Goal: Information Seeking & Learning: Find specific fact

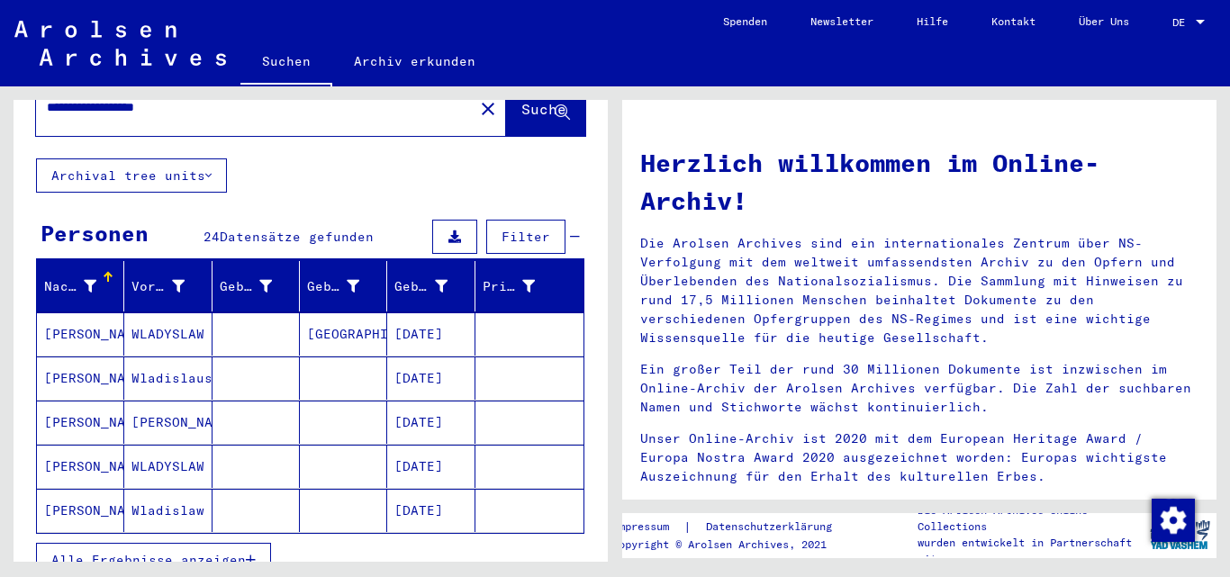
scroll to position [180, 0]
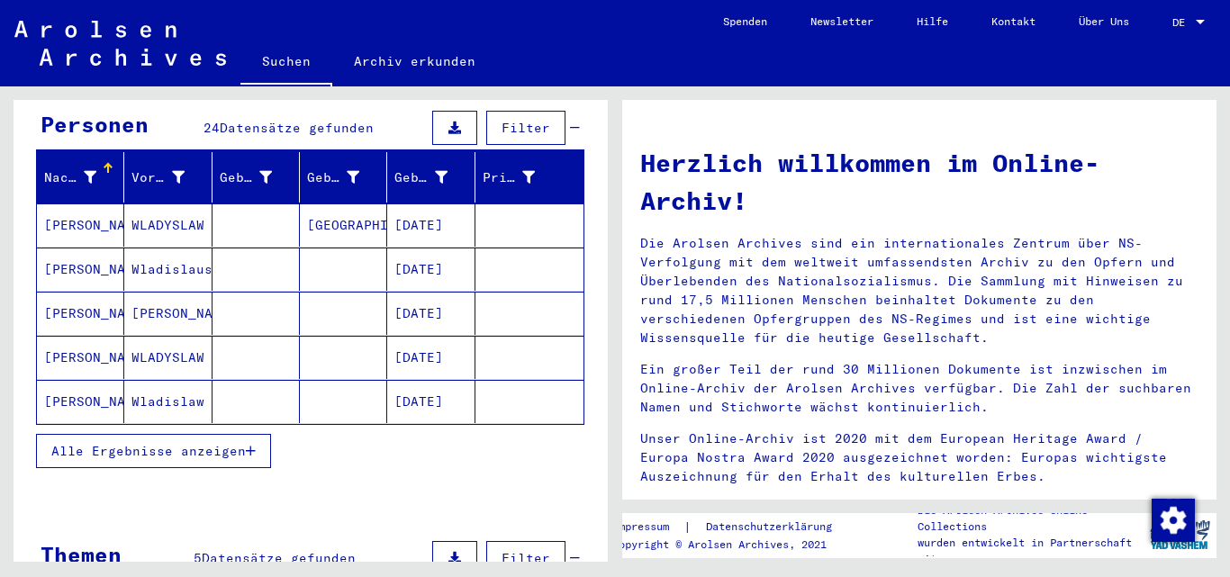
click at [78, 252] on mat-cell "[PERSON_NAME]" at bounding box center [80, 269] width 87 height 43
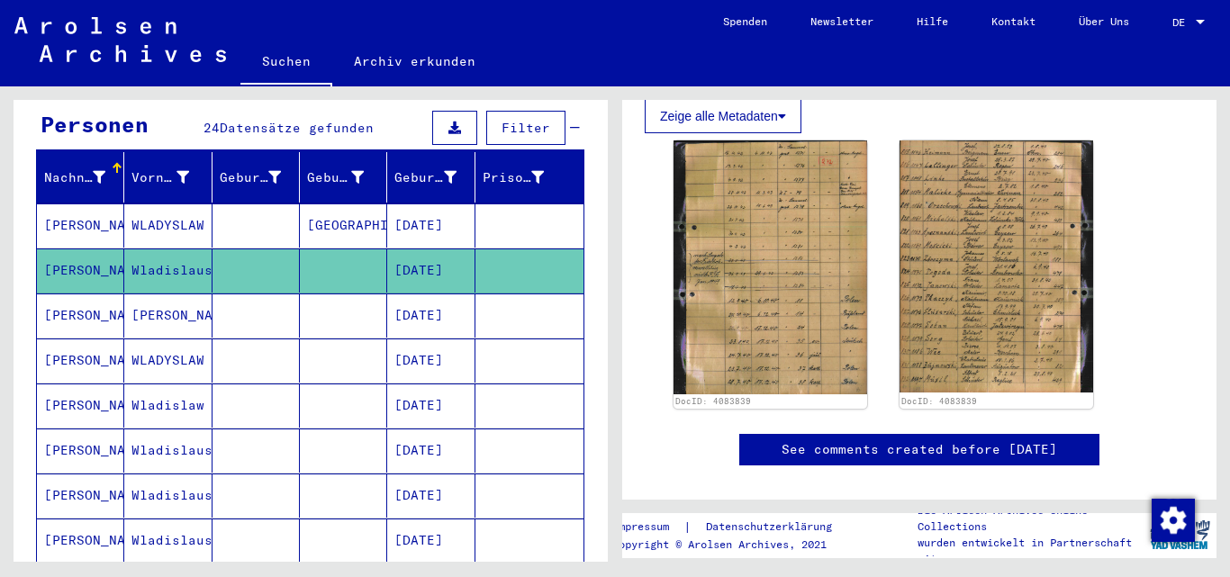
scroll to position [360, 0]
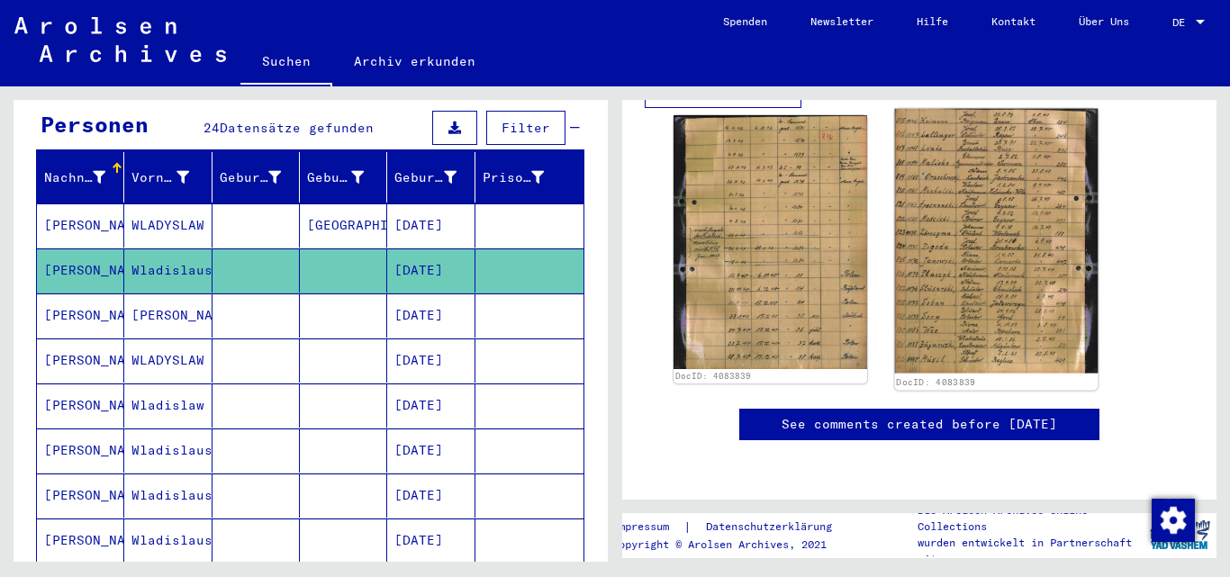
click at [957, 208] on img at bounding box center [997, 241] width 204 height 265
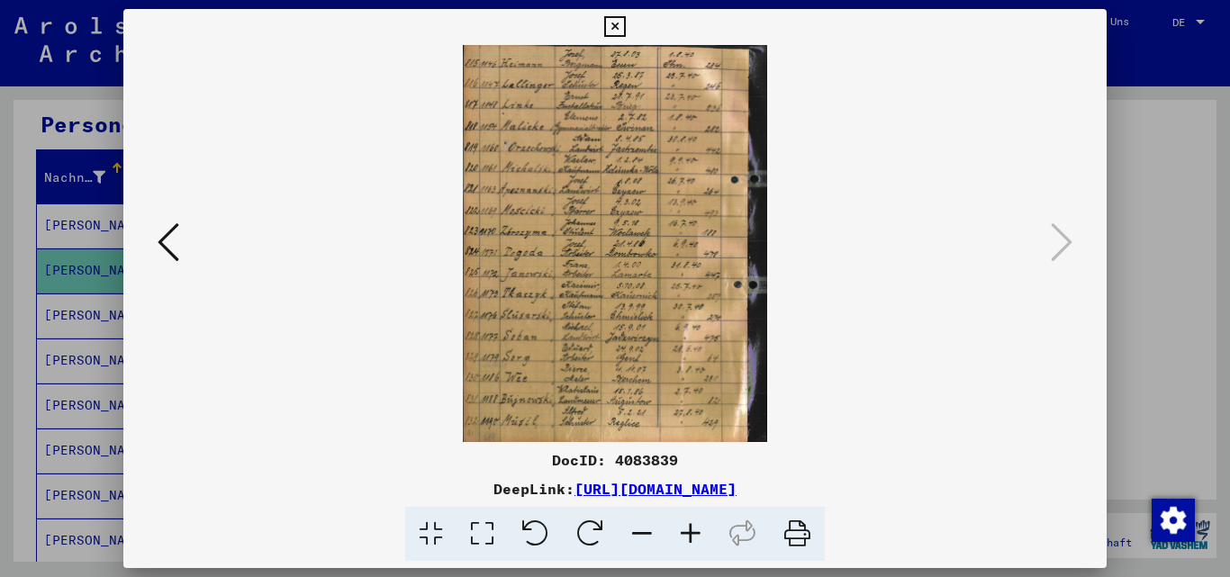
click at [1143, 50] on div at bounding box center [615, 288] width 1230 height 577
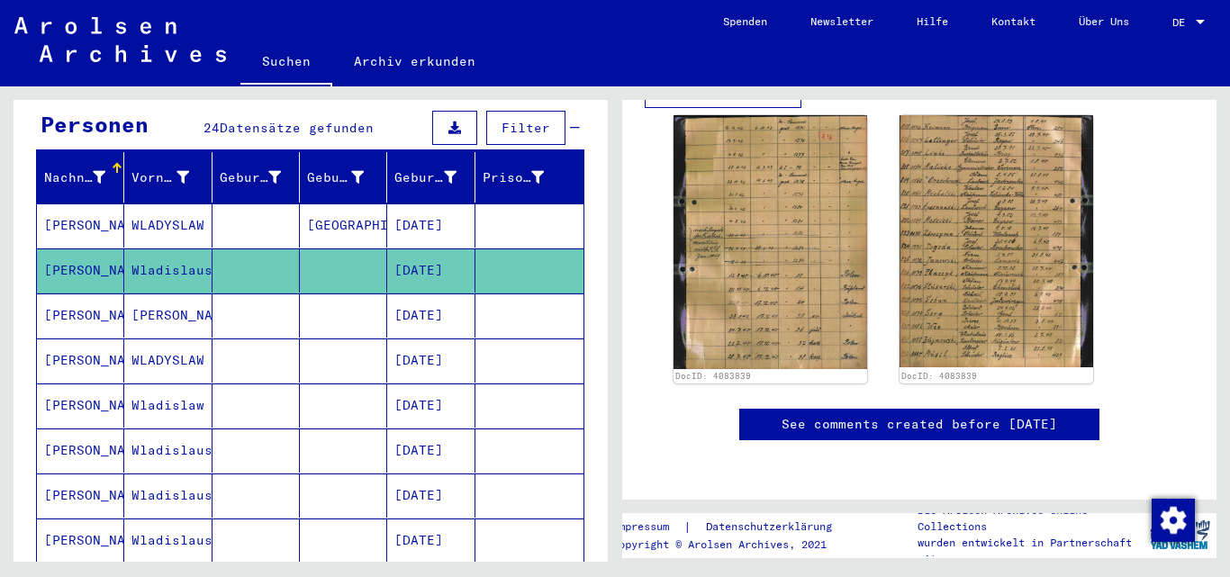
click at [73, 252] on mat-cell "[PERSON_NAME]" at bounding box center [80, 271] width 87 height 44
click at [168, 252] on mat-cell "Wladislaus" at bounding box center [167, 271] width 87 height 44
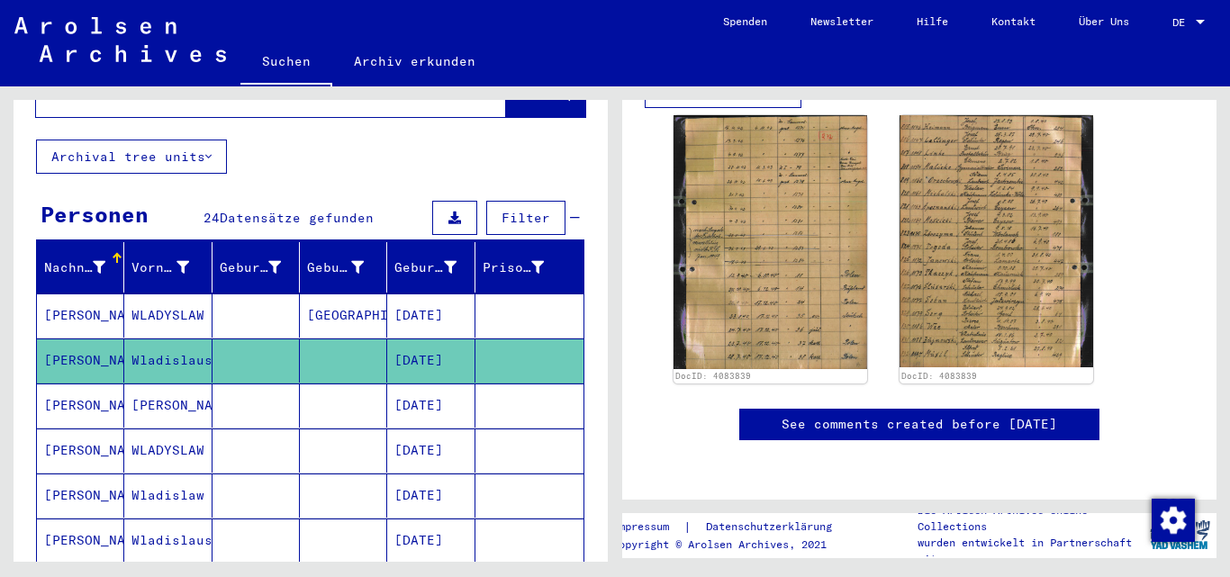
scroll to position [0, 0]
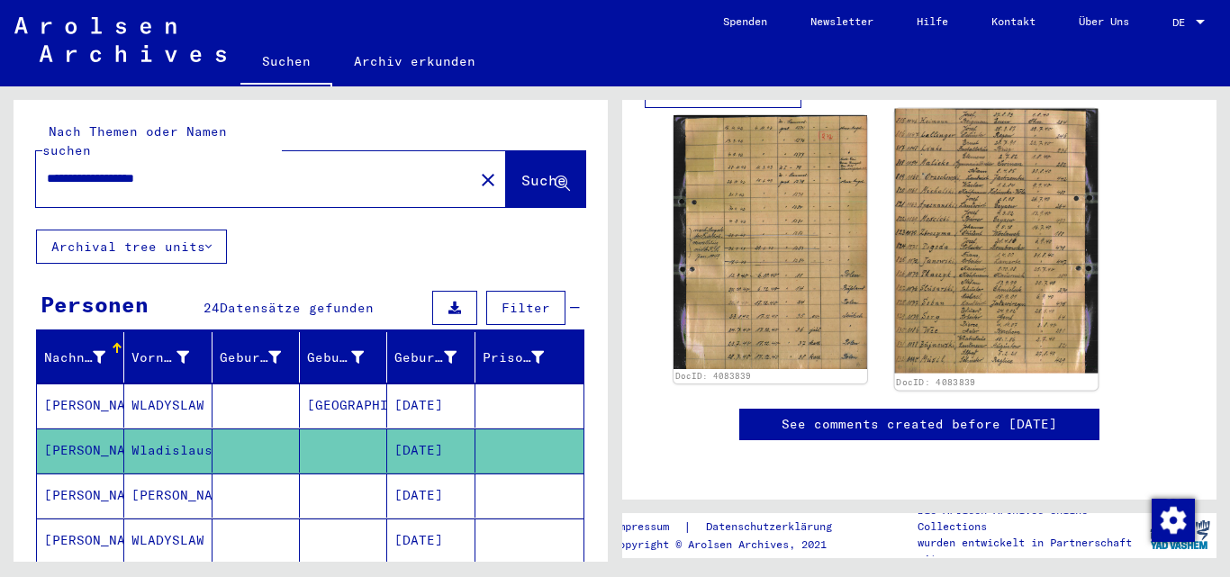
click at [935, 238] on img at bounding box center [997, 241] width 204 height 265
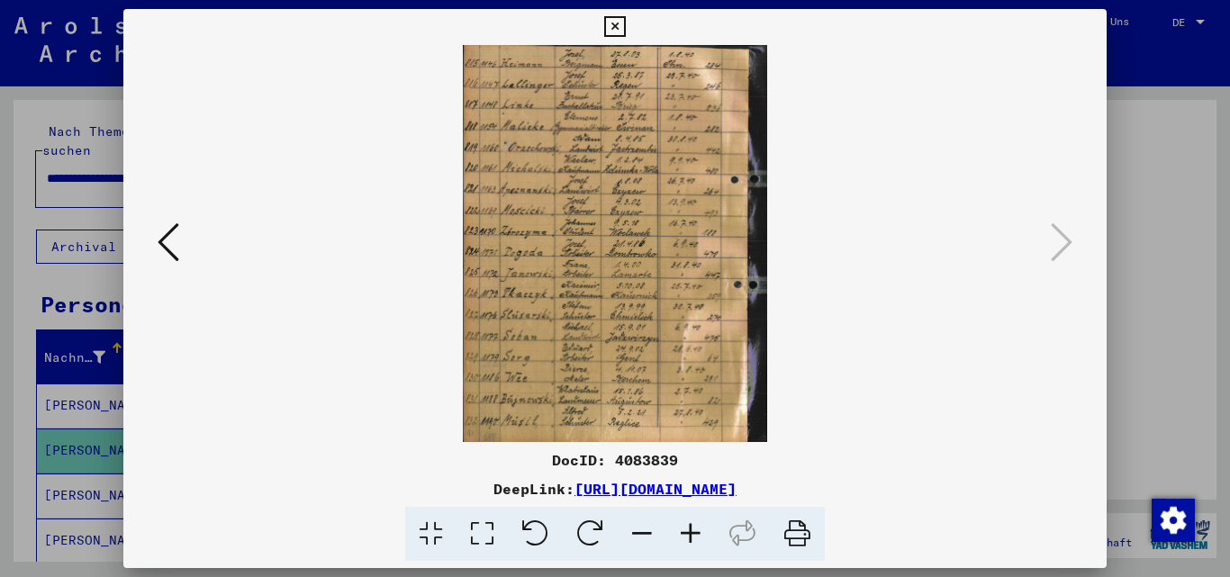
drag, startPoint x: 252, startPoint y: 195, endPoint x: 302, endPoint y: 191, distance: 49.7
click at [252, 195] on img at bounding box center [616, 243] width 862 height 397
click at [1152, 165] on div at bounding box center [615, 288] width 1230 height 577
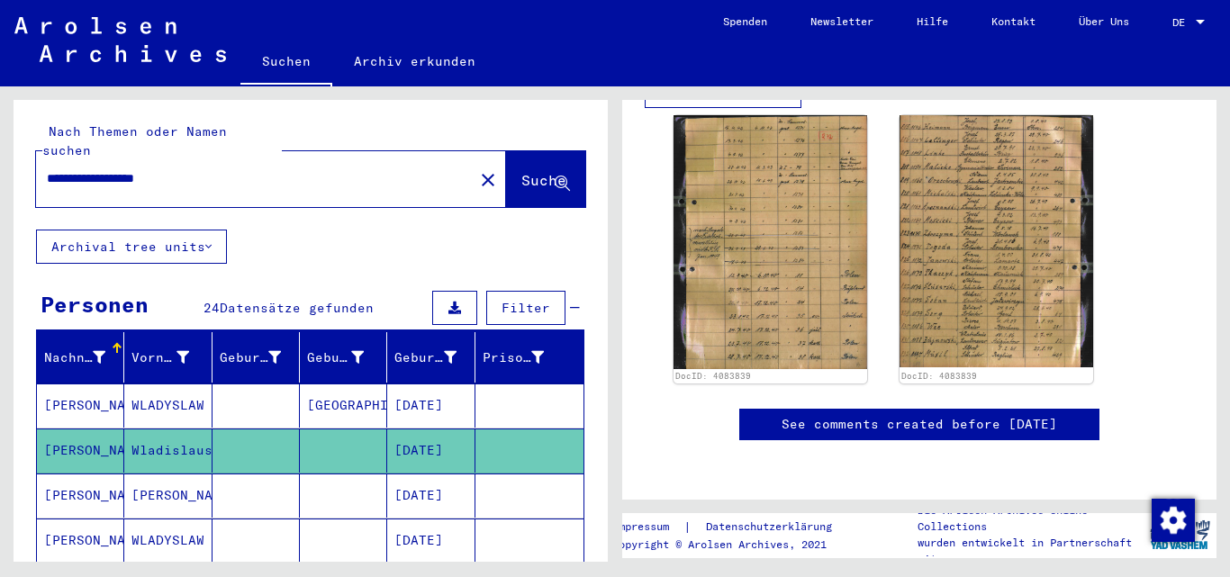
click at [149, 169] on input "**********" at bounding box center [255, 178] width 416 height 19
type input "**********"
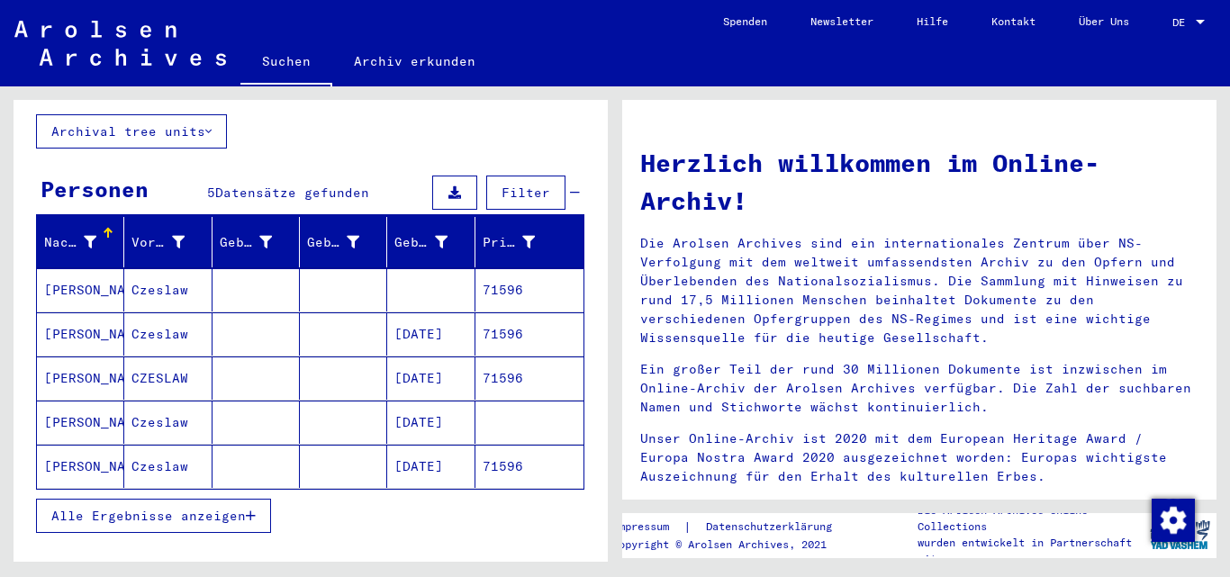
scroll to position [180, 0]
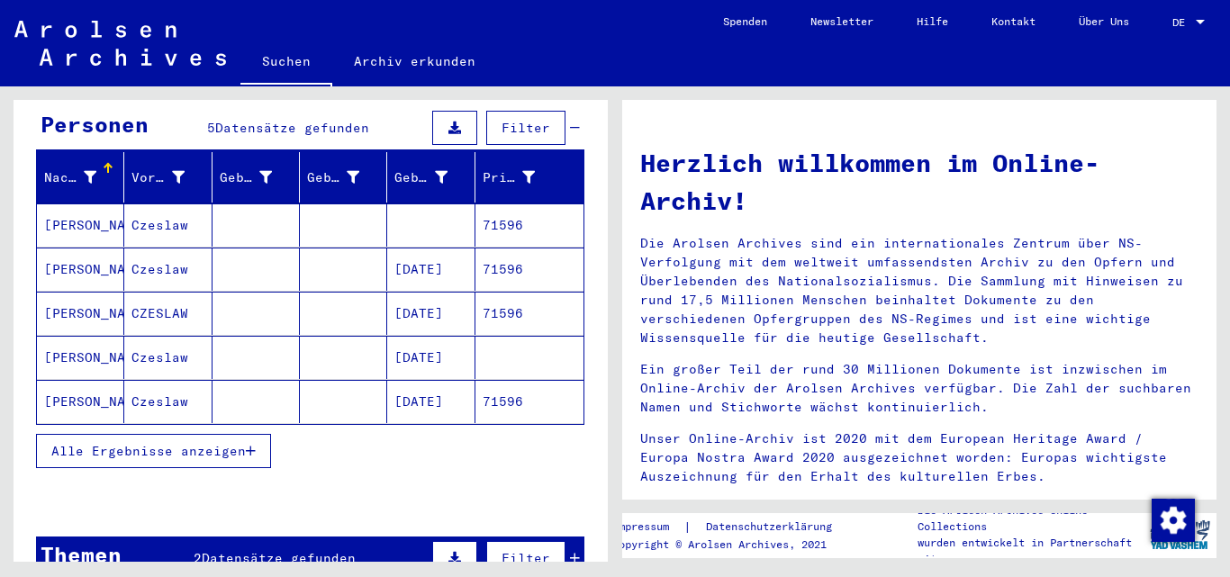
click at [69, 248] on mat-cell "[PERSON_NAME]" at bounding box center [80, 269] width 87 height 43
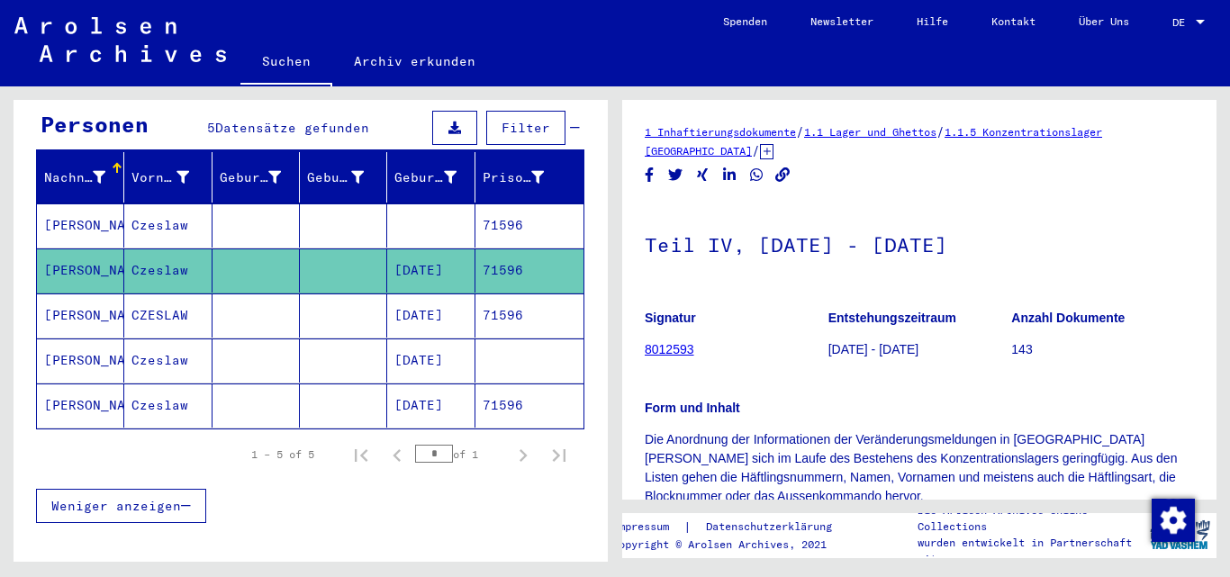
click at [93, 206] on mat-cell "[PERSON_NAME]" at bounding box center [80, 226] width 87 height 44
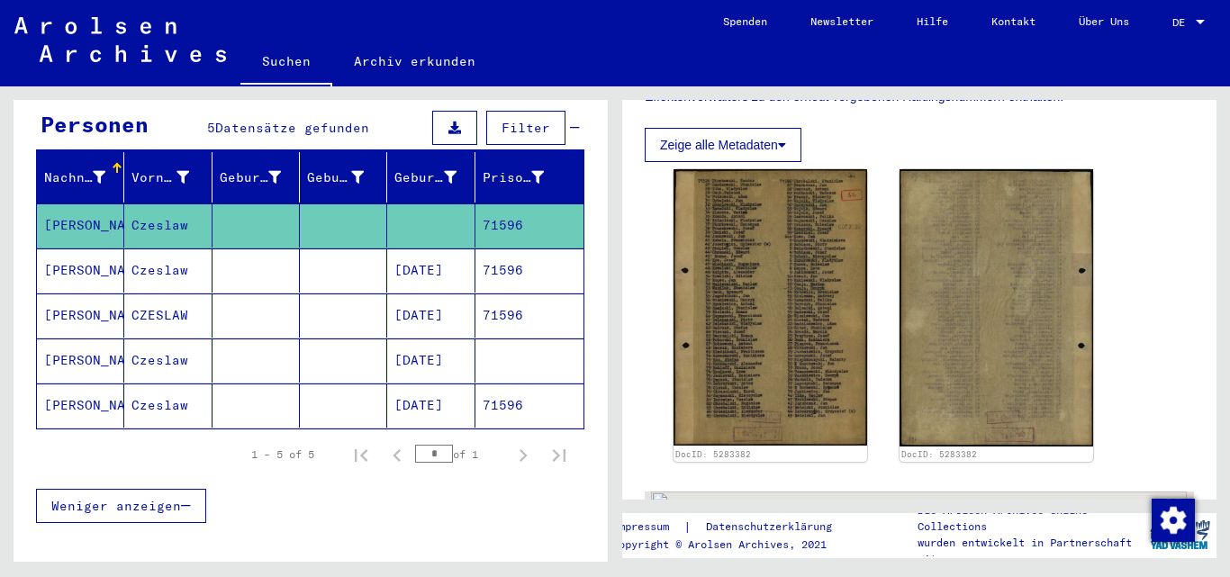
scroll to position [450, 0]
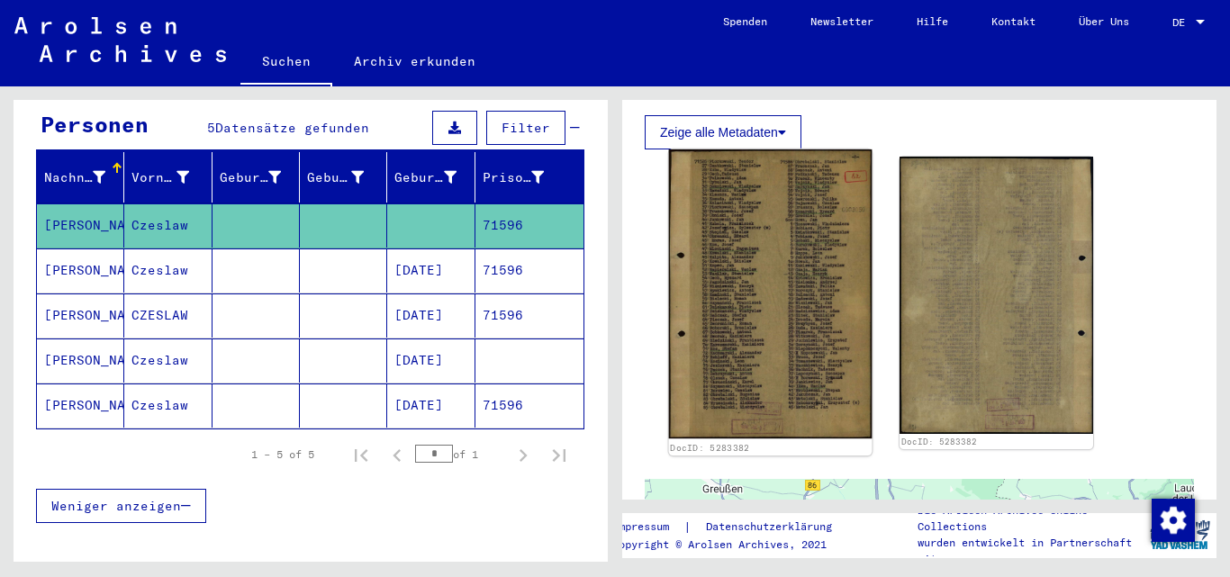
click at [755, 297] on img at bounding box center [771, 295] width 204 height 290
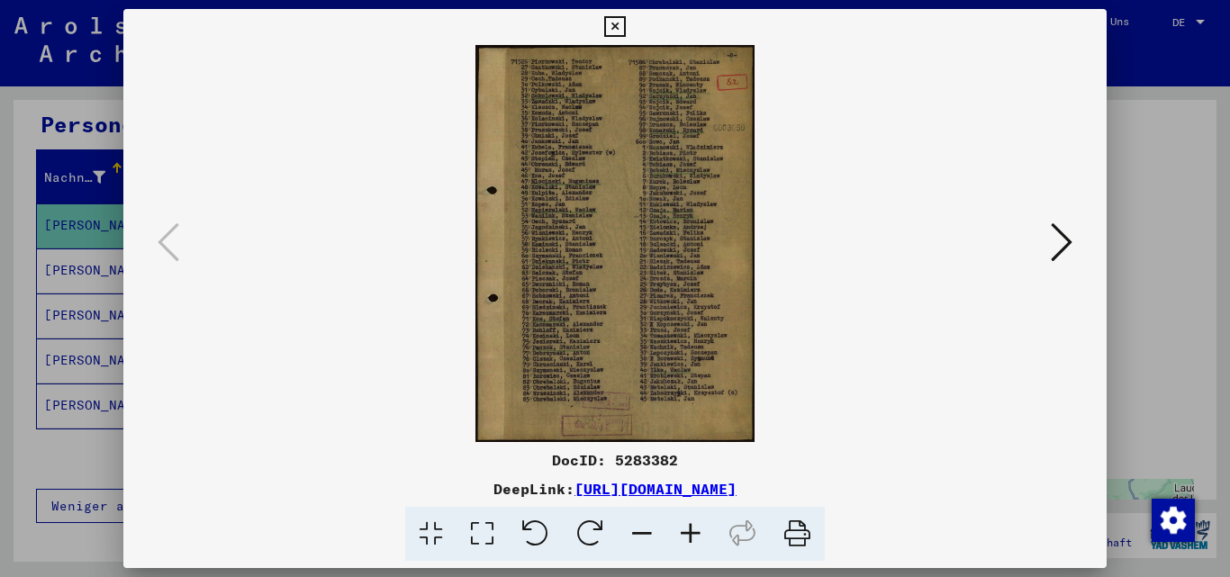
click at [1147, 273] on div at bounding box center [615, 288] width 1230 height 577
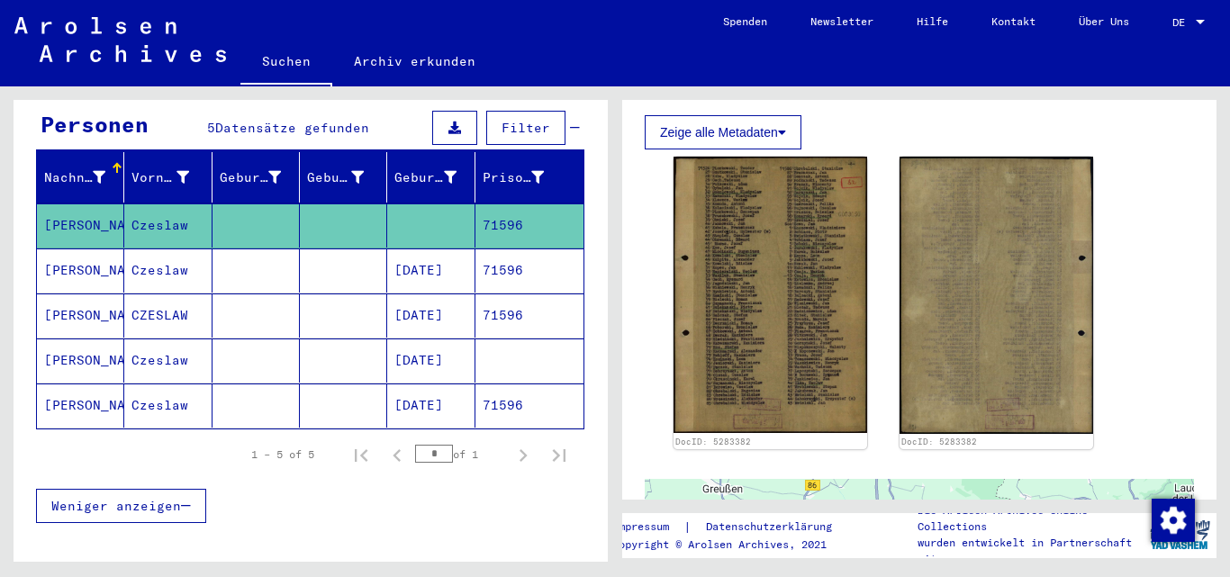
click at [78, 250] on mat-cell "[PERSON_NAME]" at bounding box center [80, 271] width 87 height 44
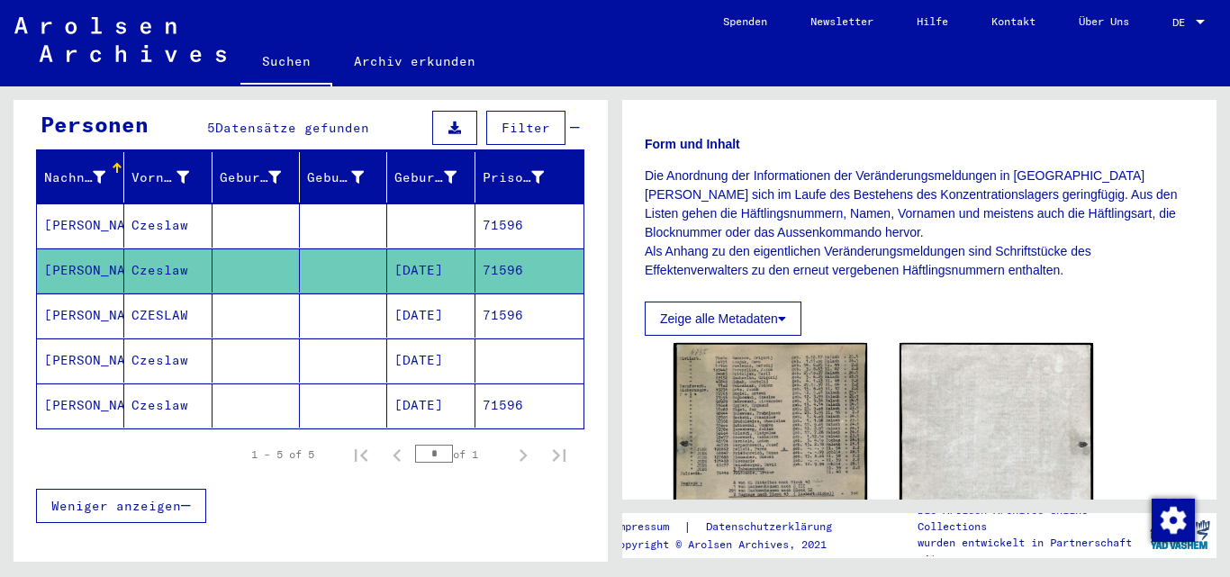
scroll to position [450, 0]
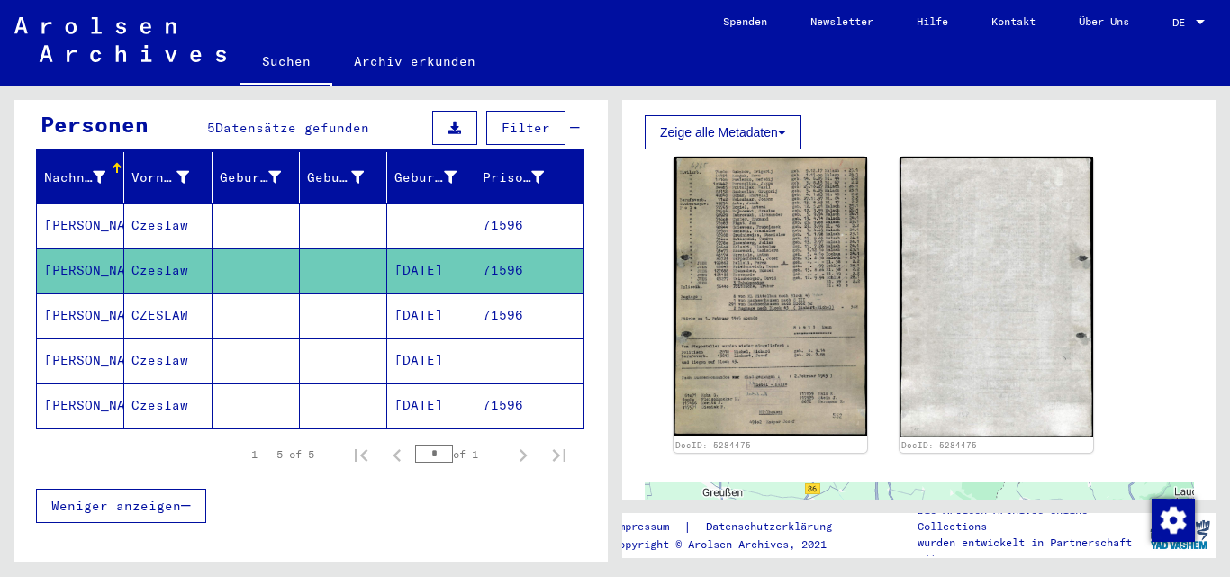
click at [69, 294] on mat-cell "[PERSON_NAME]" at bounding box center [80, 316] width 87 height 44
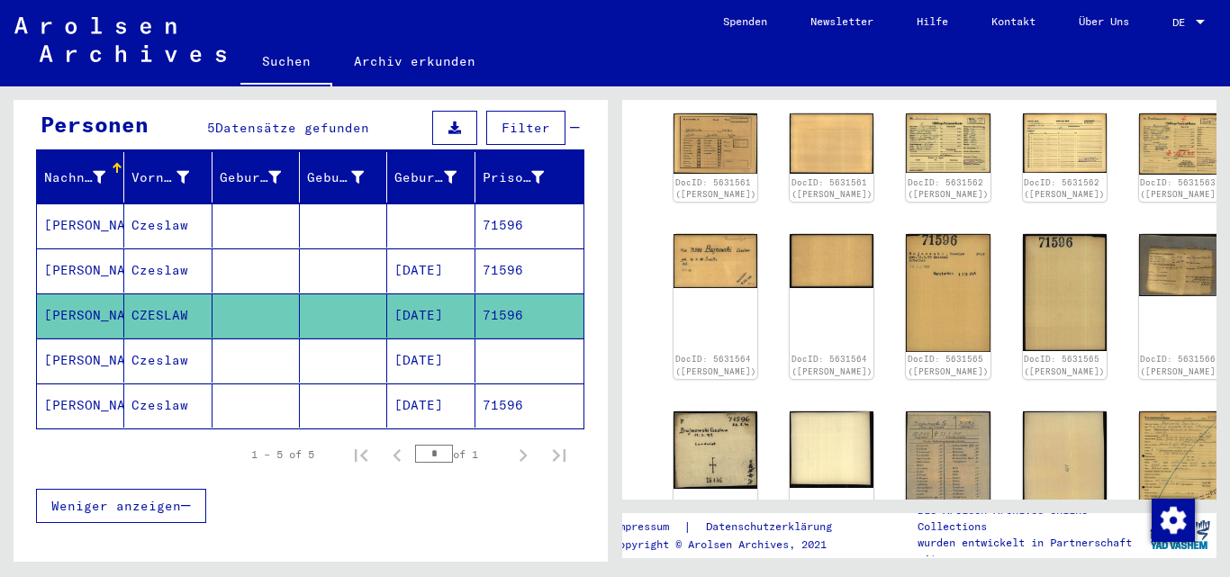
click at [81, 339] on mat-cell "[PERSON_NAME]" at bounding box center [80, 361] width 87 height 44
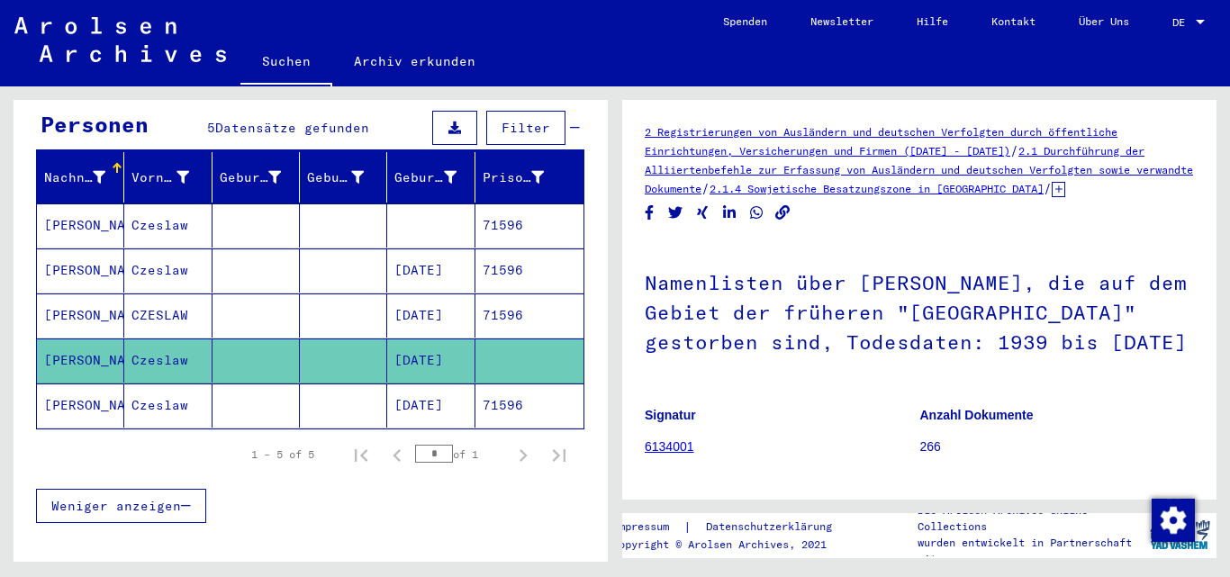
click at [91, 302] on mat-cell "[PERSON_NAME]" at bounding box center [80, 316] width 87 height 44
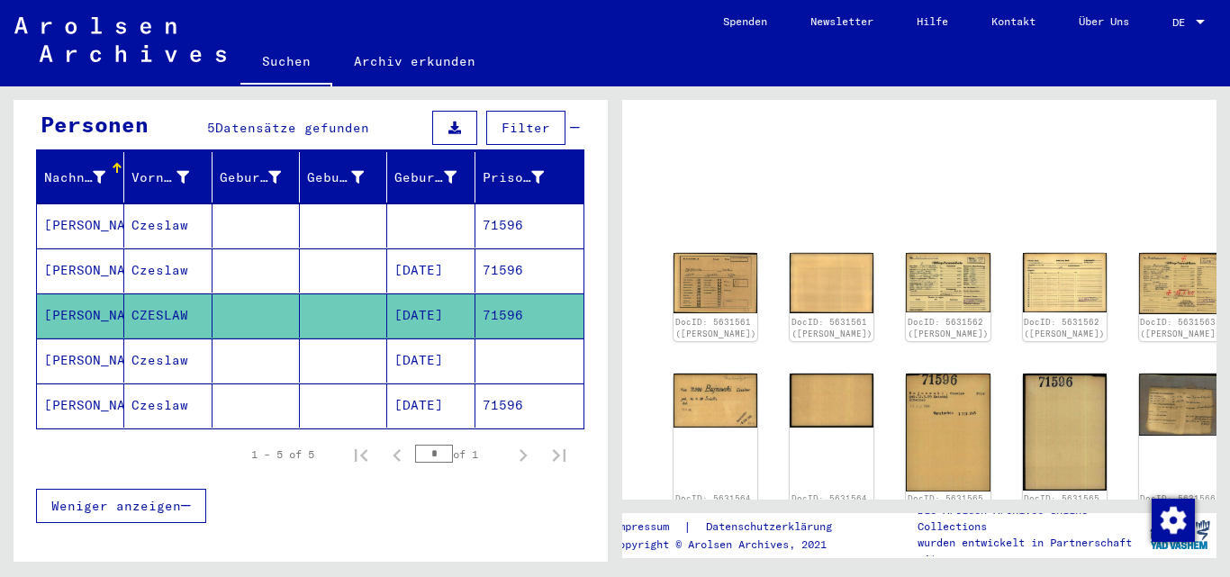
scroll to position [90, 0]
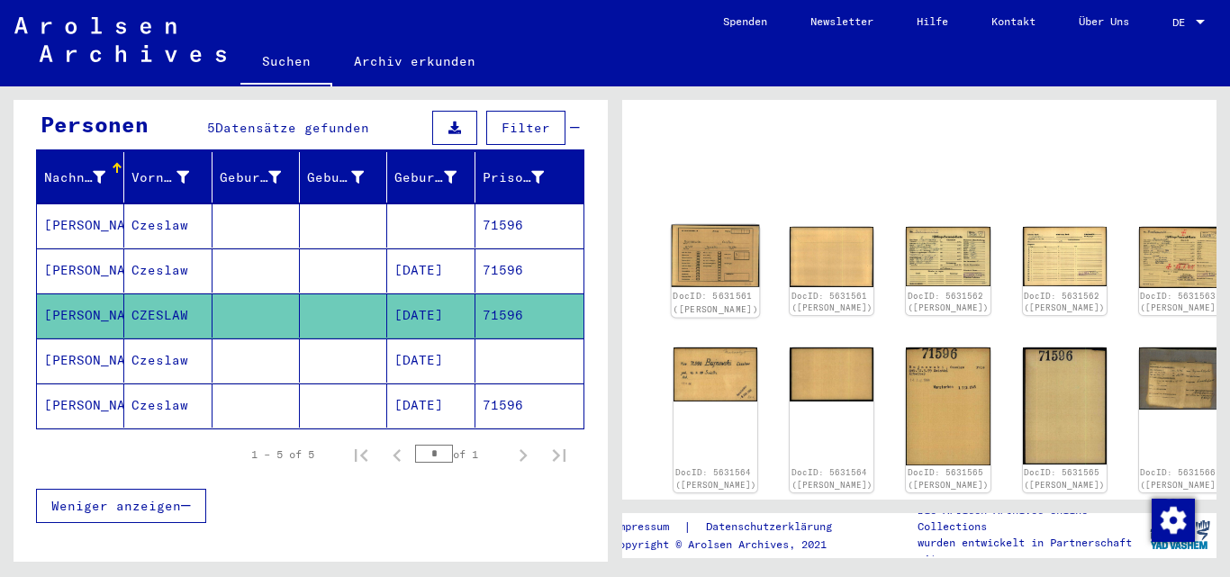
click at [692, 244] on img at bounding box center [716, 256] width 88 height 63
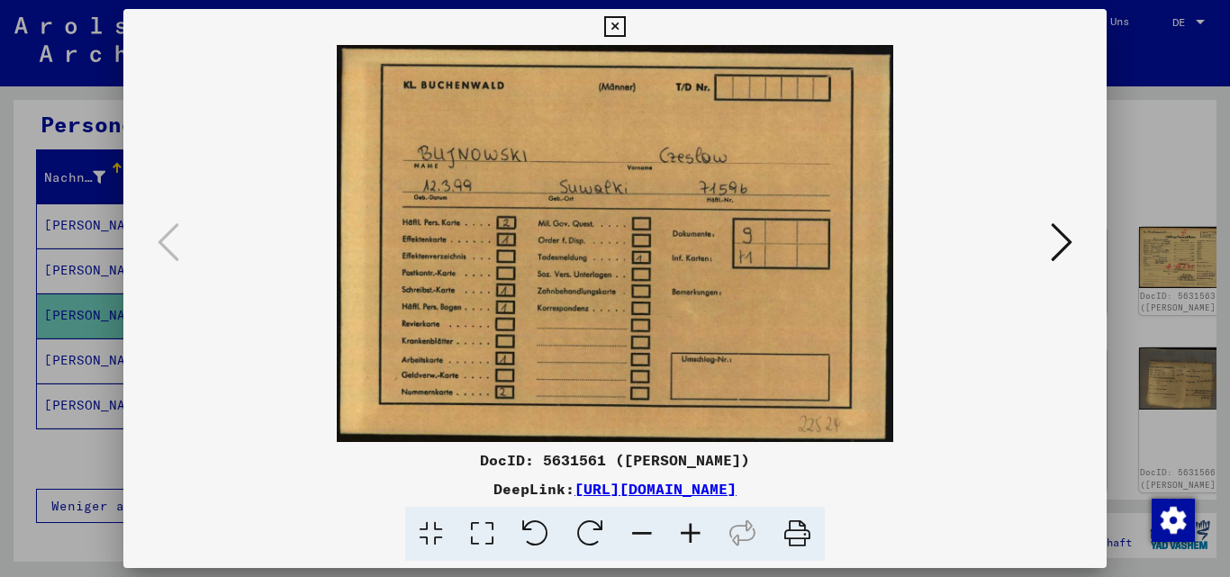
click at [1060, 235] on icon at bounding box center [1062, 242] width 22 height 43
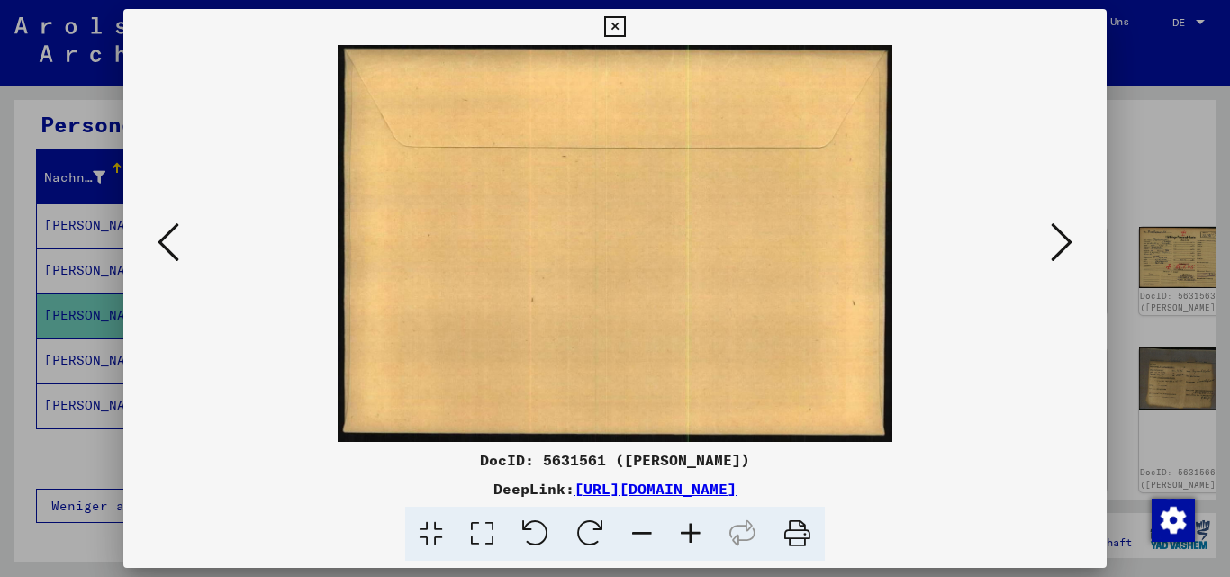
click at [1060, 235] on icon at bounding box center [1062, 242] width 22 height 43
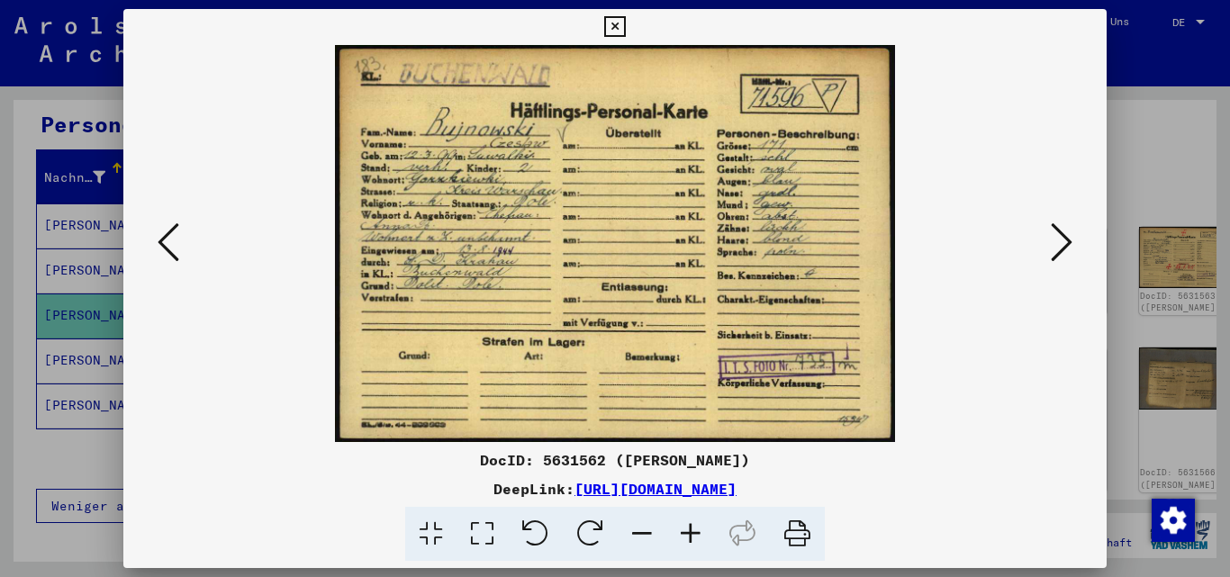
click at [1060, 235] on icon at bounding box center [1062, 242] width 22 height 43
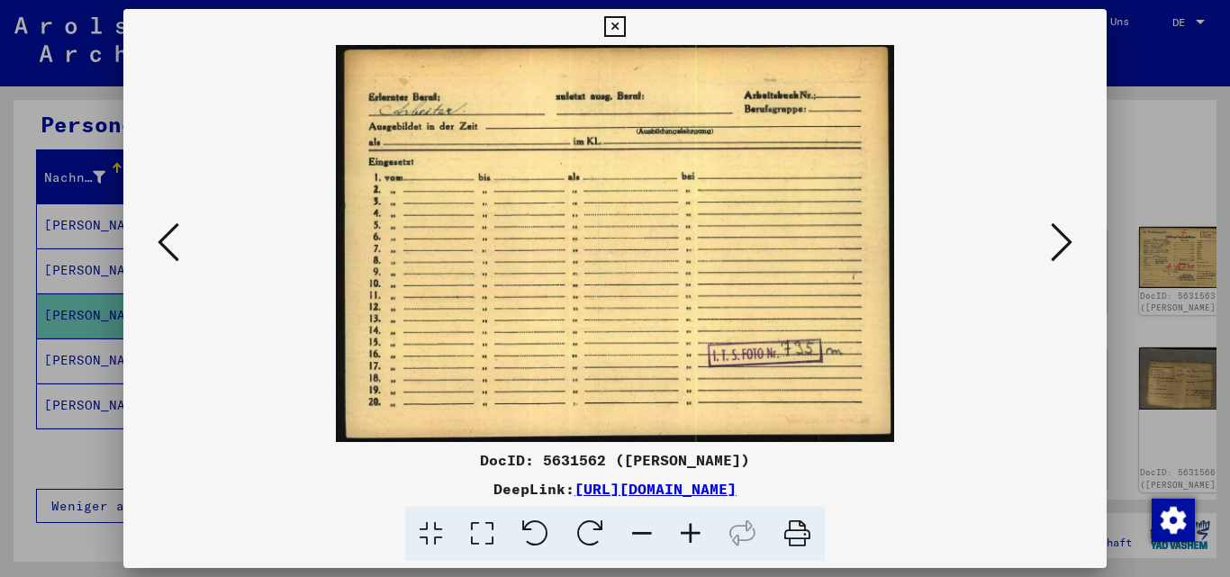
click at [1058, 235] on icon at bounding box center [1062, 242] width 22 height 43
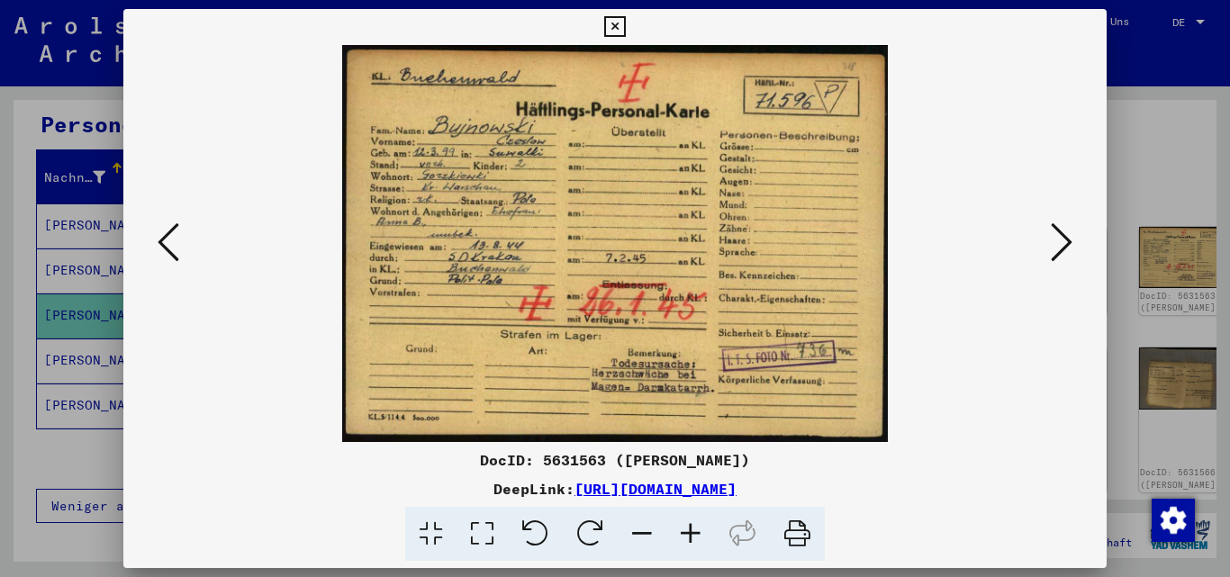
click at [1056, 234] on icon at bounding box center [1062, 242] width 22 height 43
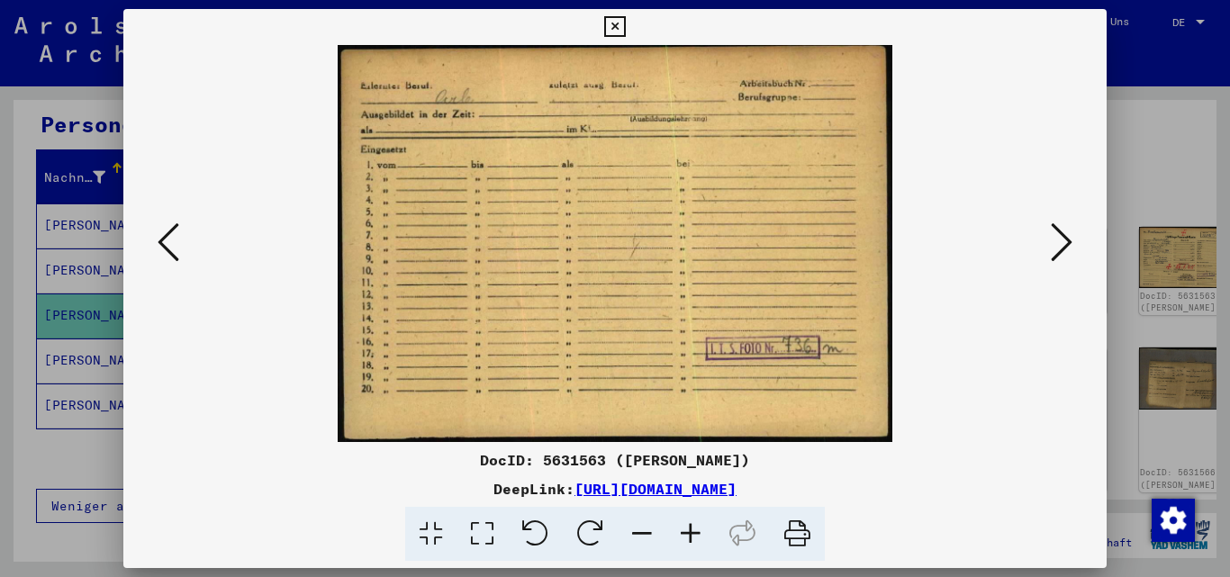
click at [1055, 234] on icon at bounding box center [1062, 242] width 22 height 43
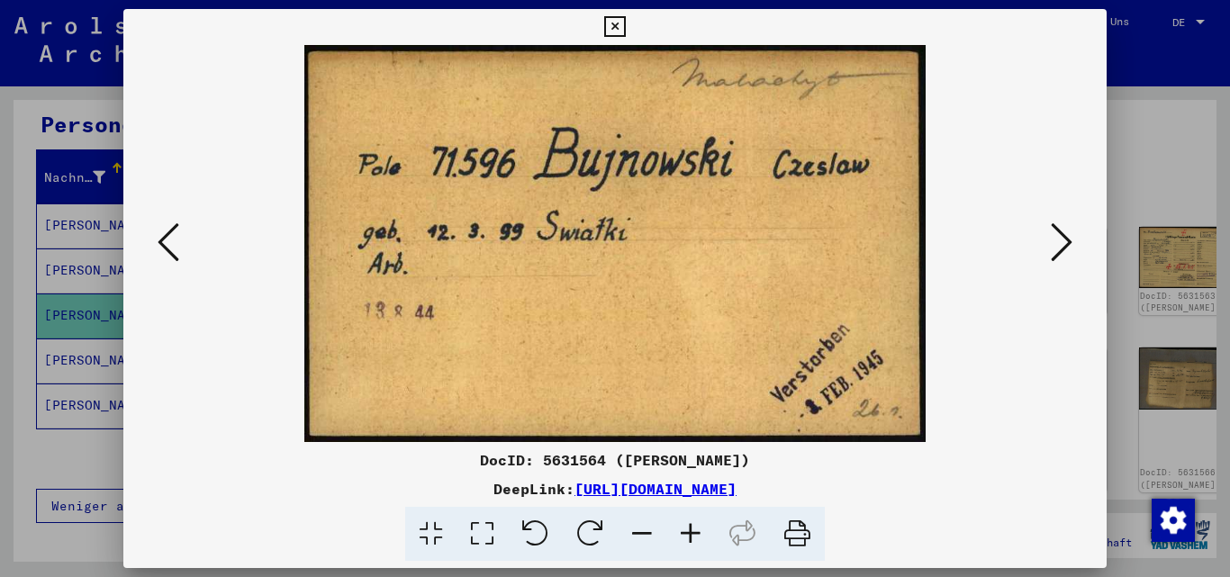
click at [1055, 234] on icon at bounding box center [1062, 242] width 22 height 43
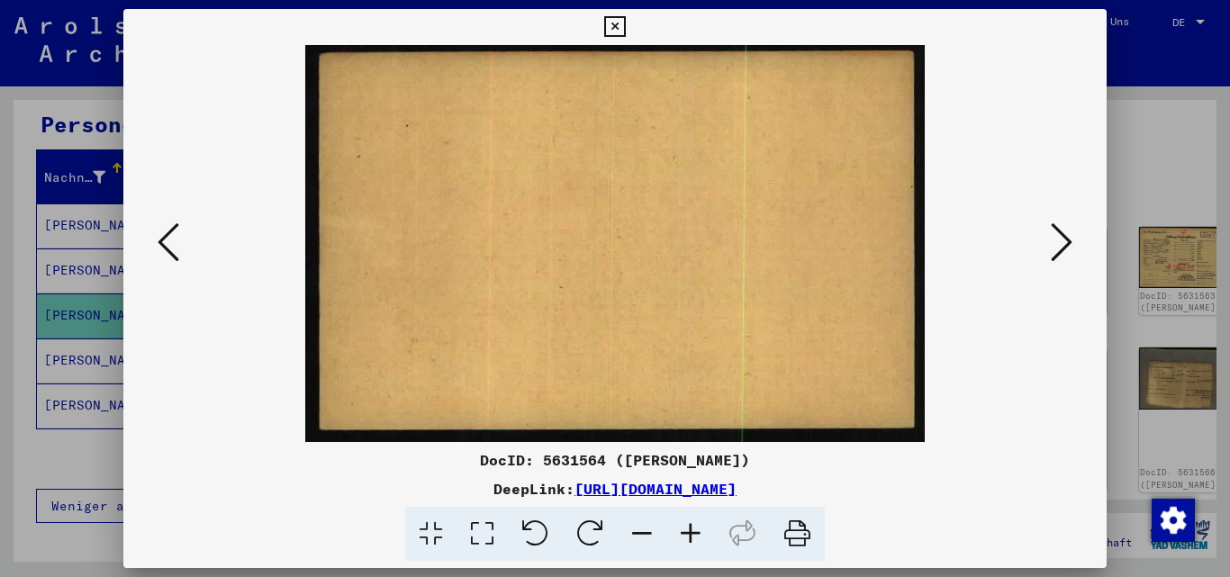
click at [1050, 235] on button at bounding box center [1062, 243] width 32 height 51
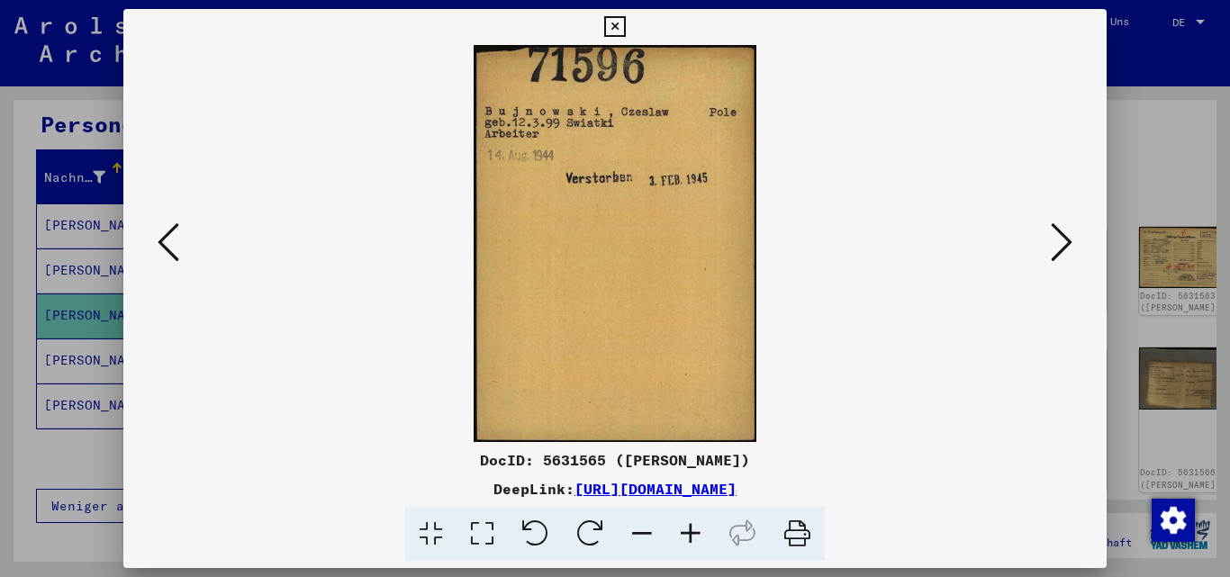
click at [1061, 237] on icon at bounding box center [1062, 242] width 22 height 43
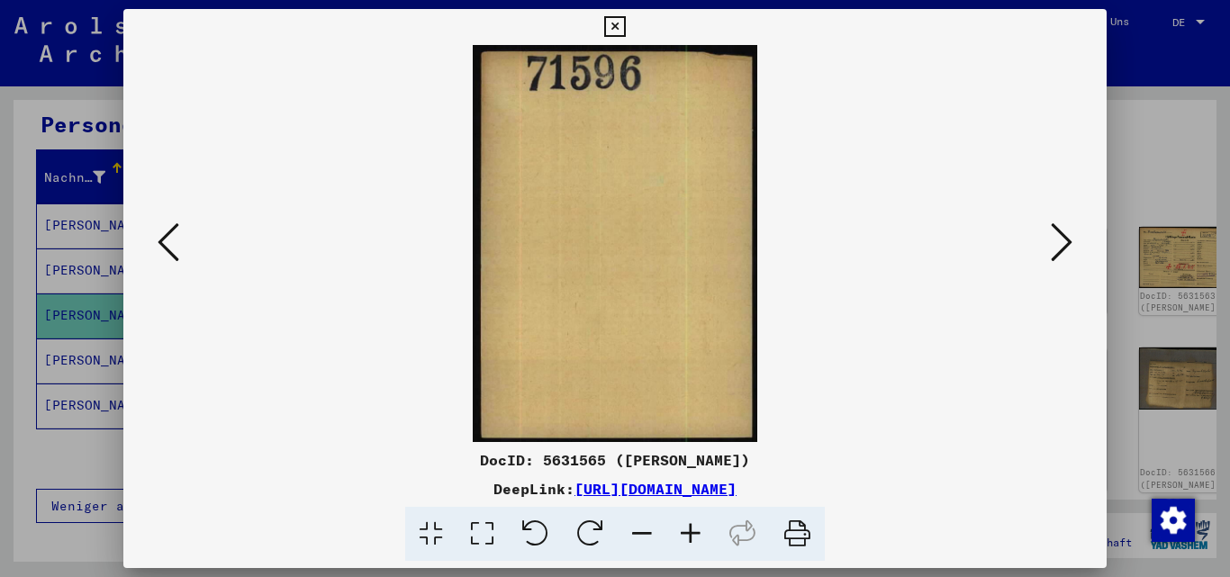
click at [1055, 240] on icon at bounding box center [1062, 242] width 22 height 43
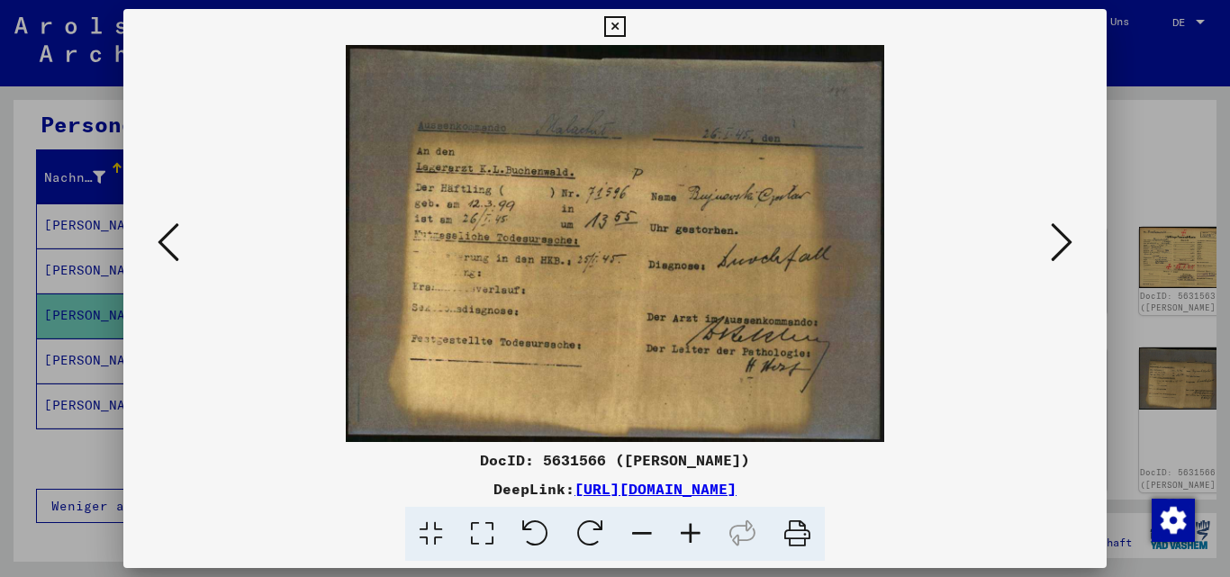
click at [1055, 240] on icon at bounding box center [1062, 242] width 22 height 43
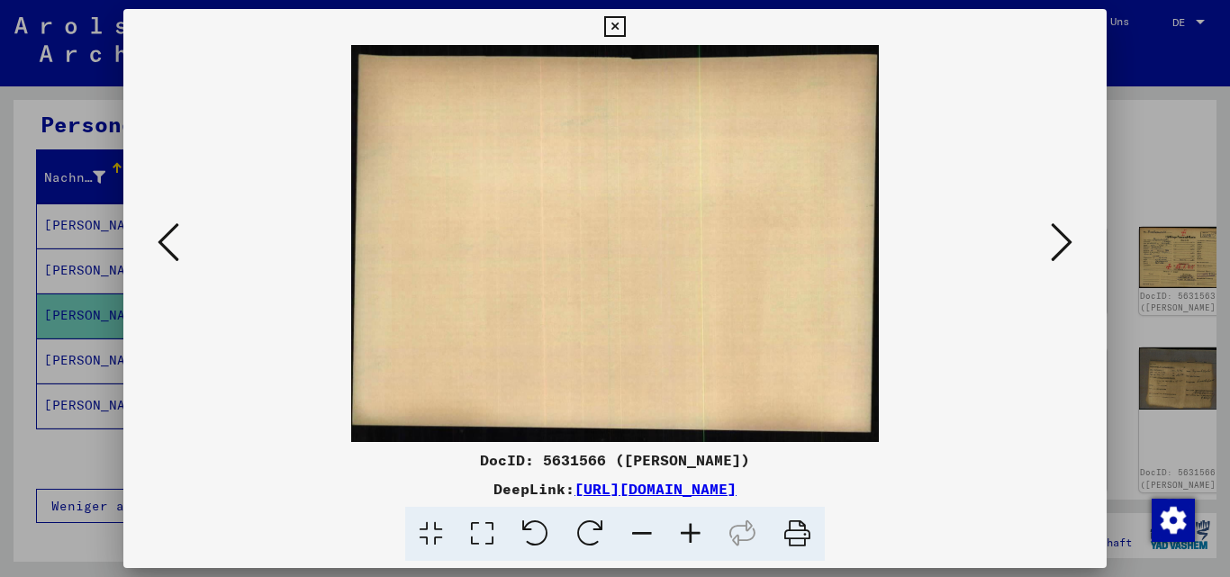
click at [1055, 240] on icon at bounding box center [1062, 242] width 22 height 43
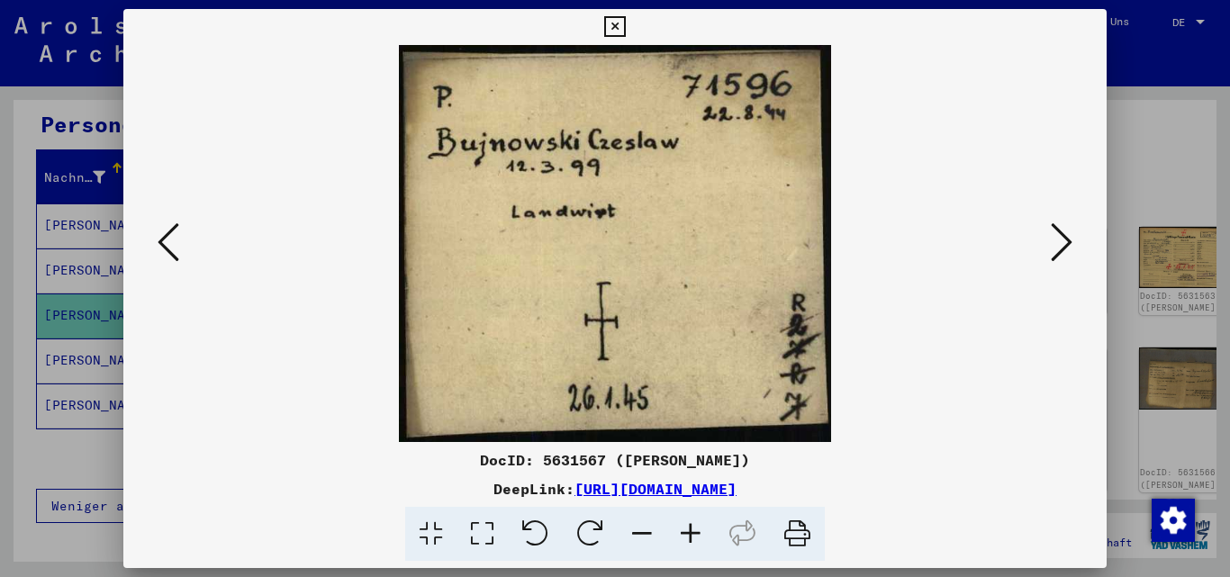
click at [1055, 240] on icon at bounding box center [1062, 242] width 22 height 43
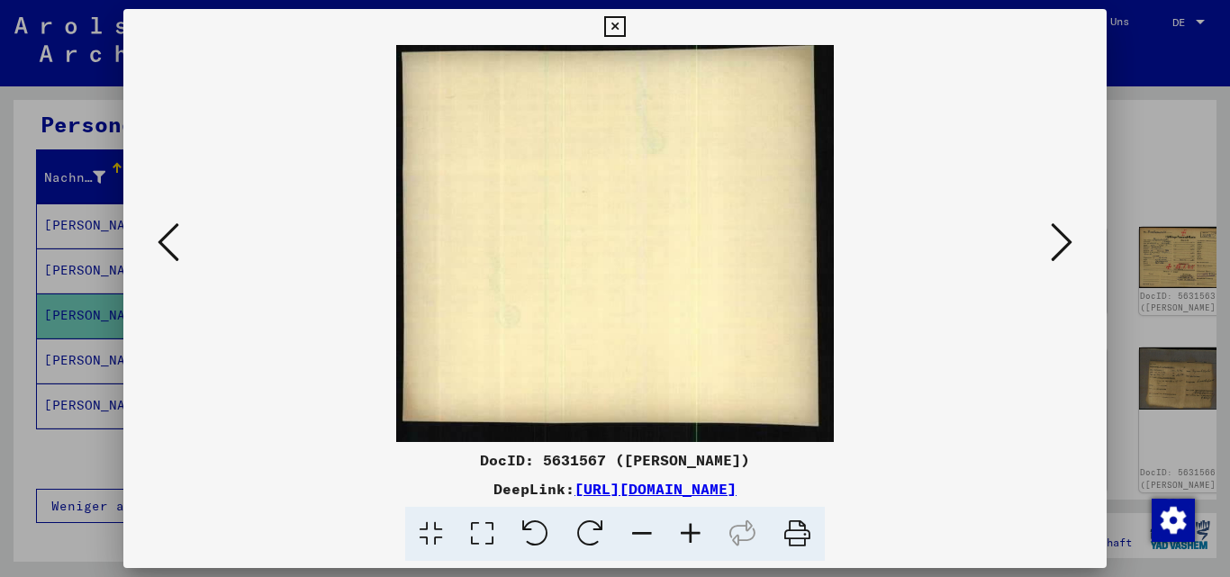
drag, startPoint x: 1176, startPoint y: 62, endPoint x: 1167, endPoint y: 65, distance: 9.4
click at [1174, 62] on div at bounding box center [615, 288] width 1230 height 577
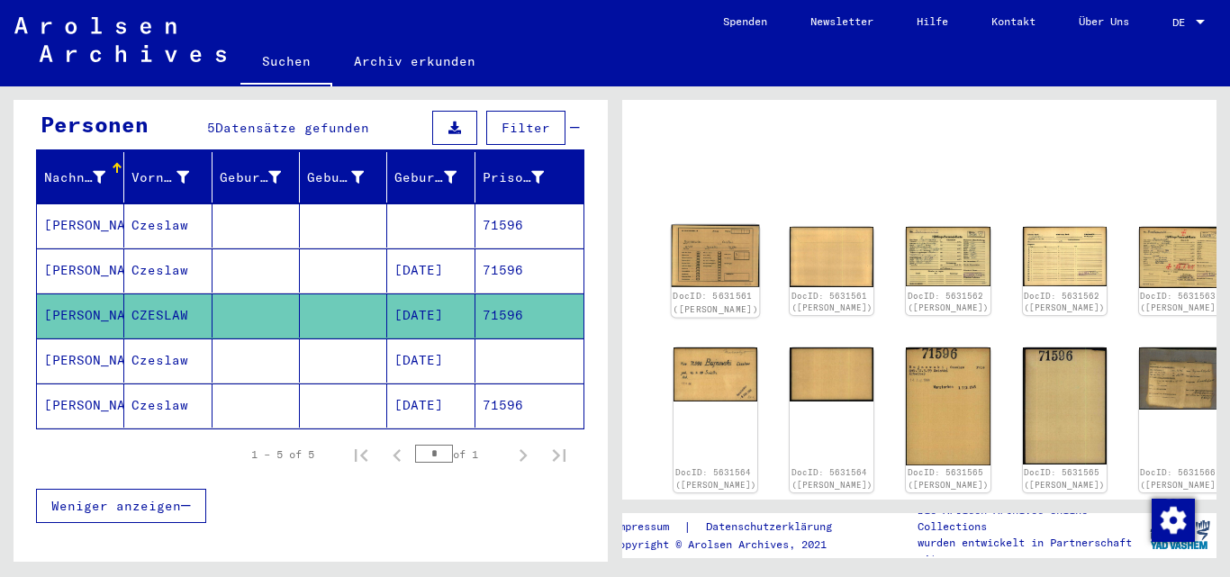
click at [684, 242] on img at bounding box center [716, 256] width 88 height 63
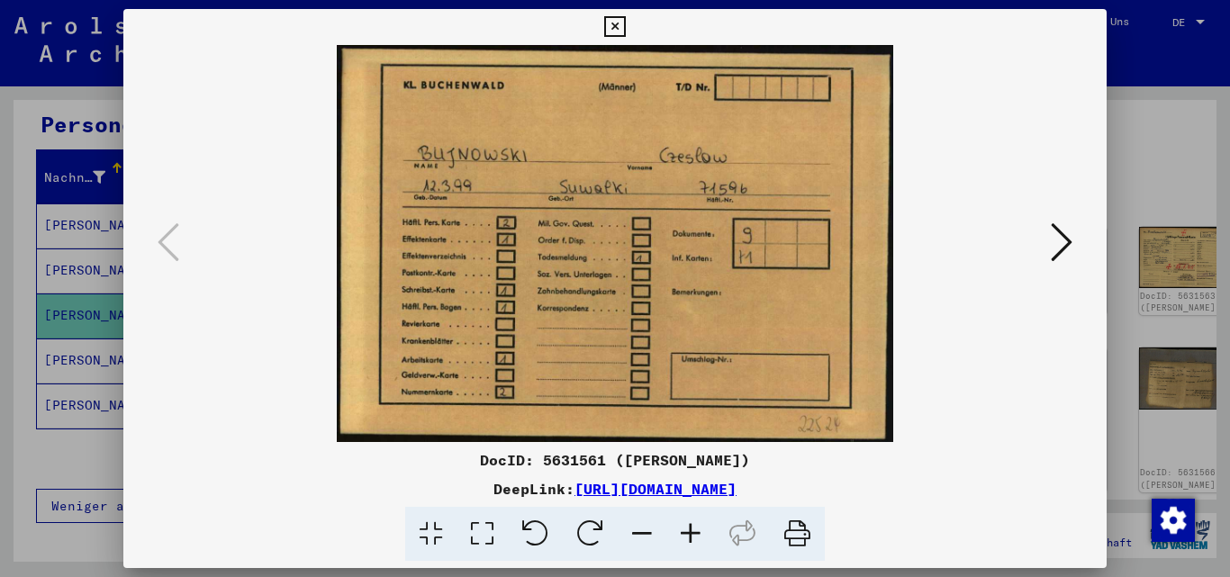
click at [1027, 494] on div "DeepLink: [URL][DOMAIN_NAME]" at bounding box center [615, 489] width 984 height 22
click at [1058, 231] on icon at bounding box center [1062, 242] width 22 height 43
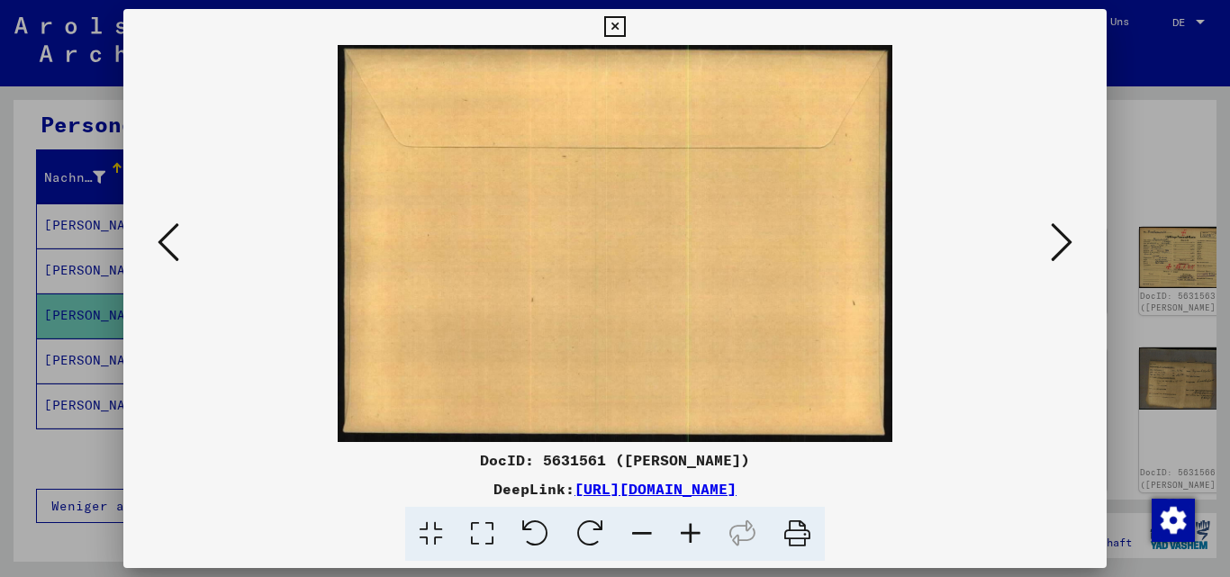
click at [1066, 246] on icon at bounding box center [1062, 242] width 22 height 43
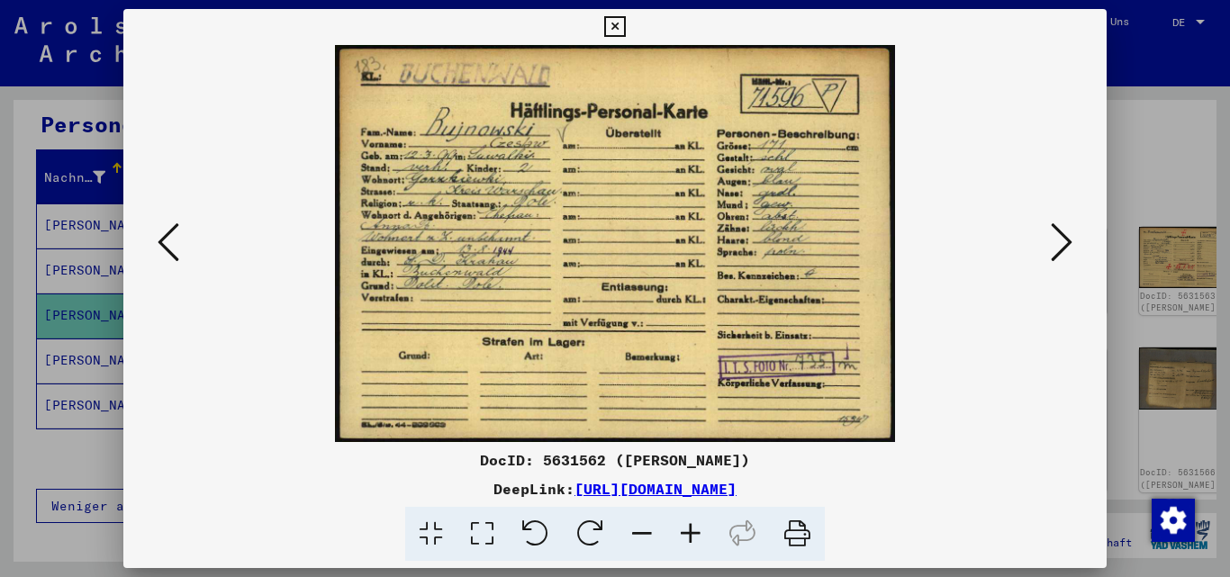
click at [1059, 243] on icon at bounding box center [1062, 242] width 22 height 43
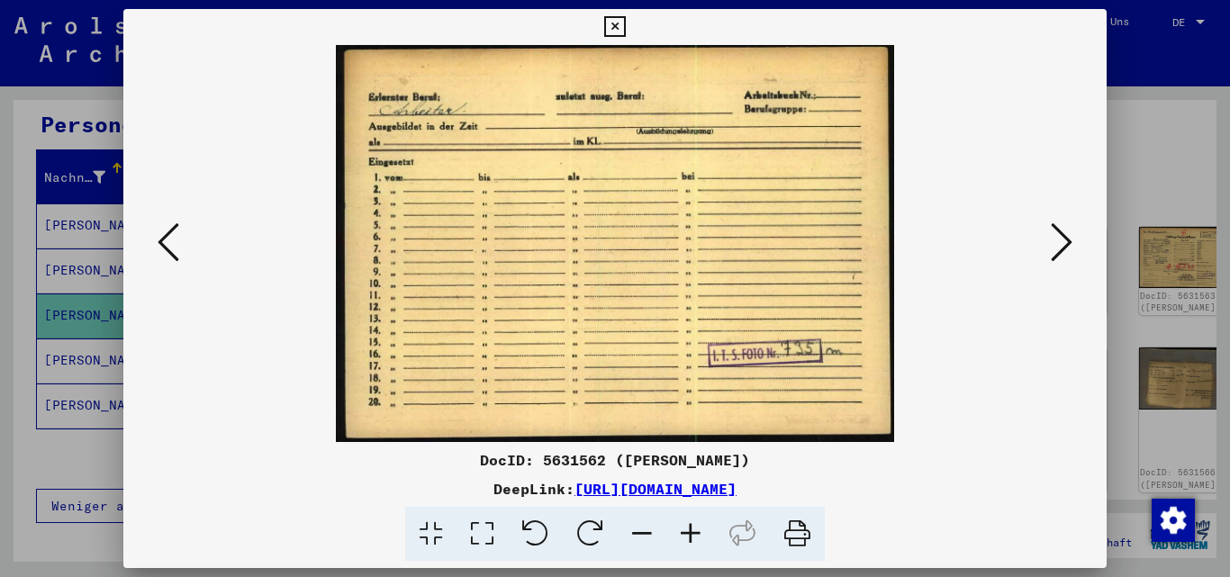
click at [1019, 484] on div "DeepLink: [URL][DOMAIN_NAME]" at bounding box center [615, 489] width 984 height 22
click at [1065, 243] on icon at bounding box center [1062, 242] width 22 height 43
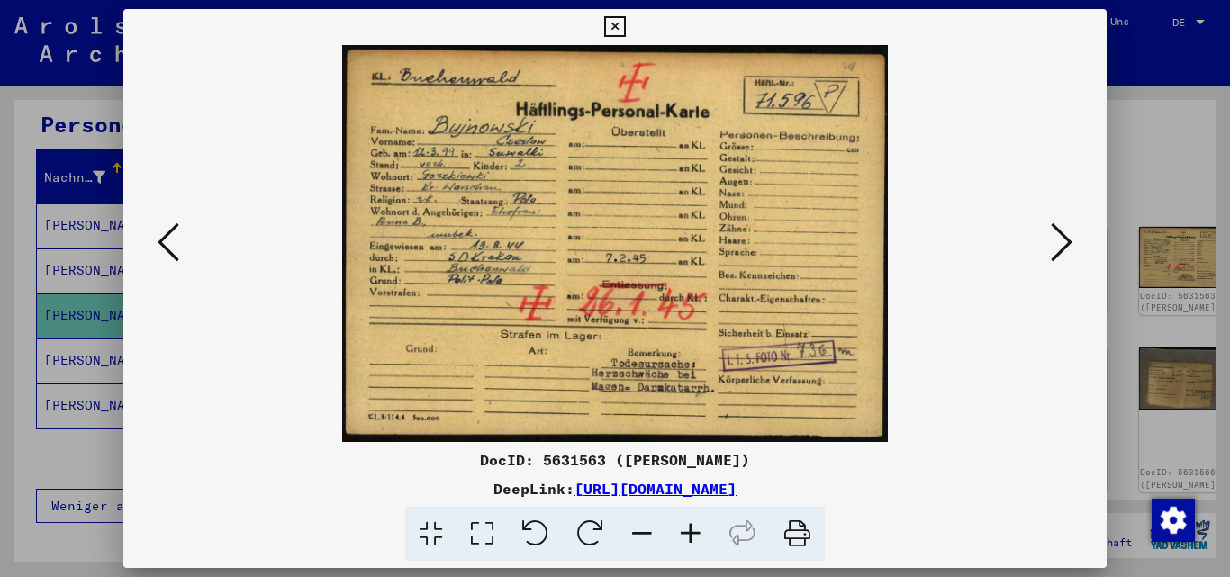
click at [1060, 240] on icon at bounding box center [1062, 242] width 22 height 43
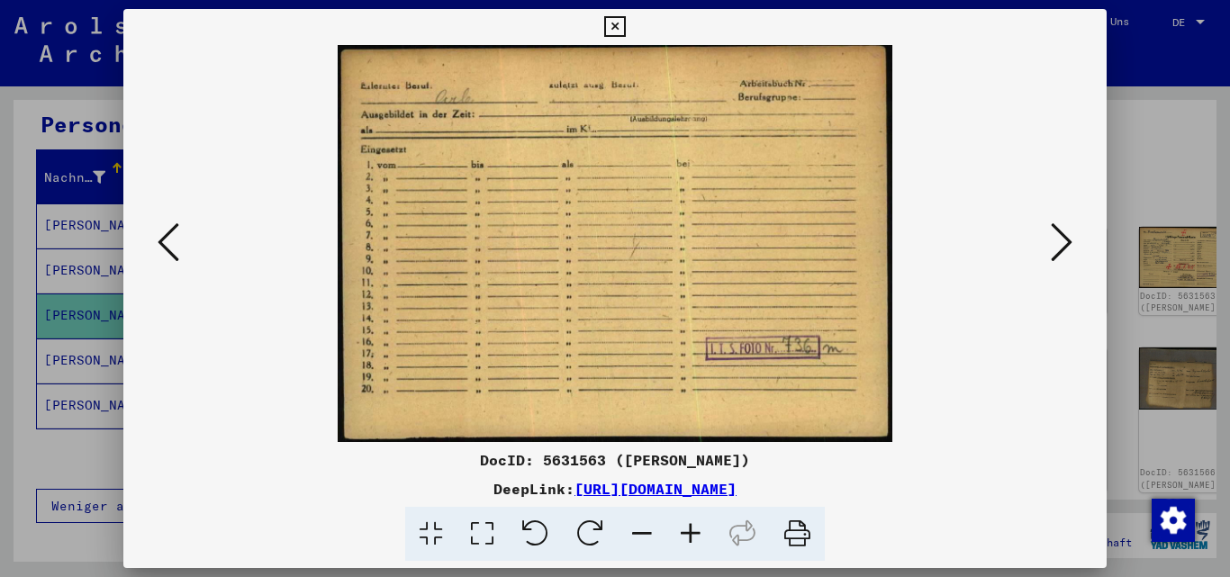
drag, startPoint x: 1026, startPoint y: 475, endPoint x: 1042, endPoint y: 432, distance: 45.3
click at [1026, 472] on div "DocID: 5631563 ([PERSON_NAME]) DeepLink: [URL][DOMAIN_NAME]" at bounding box center [615, 505] width 984 height 113
click at [1065, 246] on icon at bounding box center [1062, 242] width 22 height 43
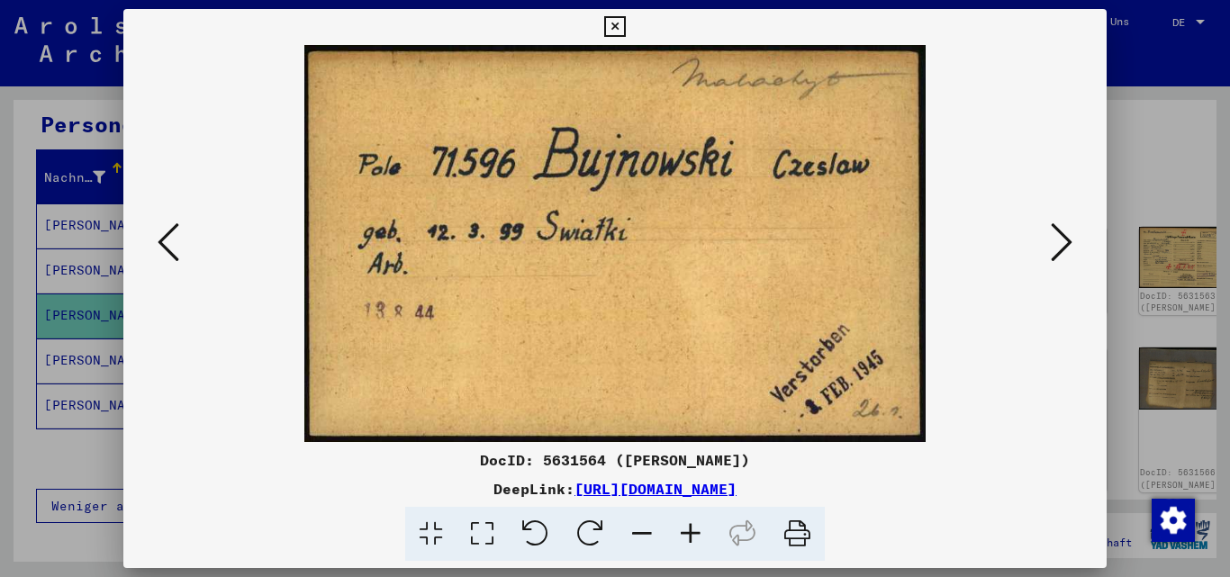
click at [1064, 240] on icon at bounding box center [1062, 242] width 22 height 43
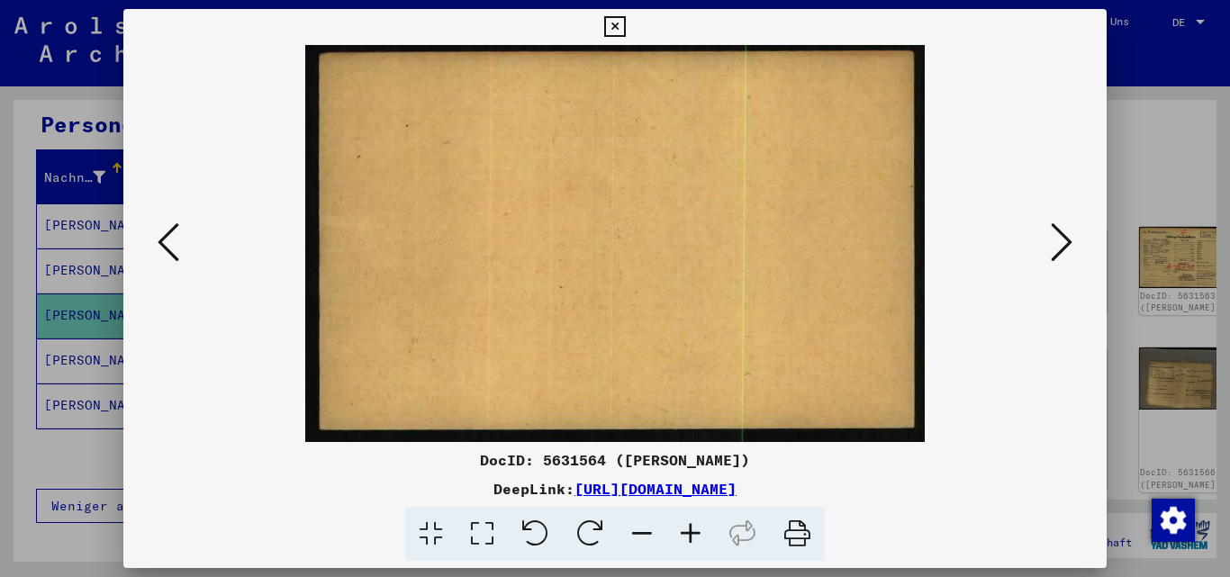
click at [1049, 233] on button at bounding box center [1062, 243] width 32 height 51
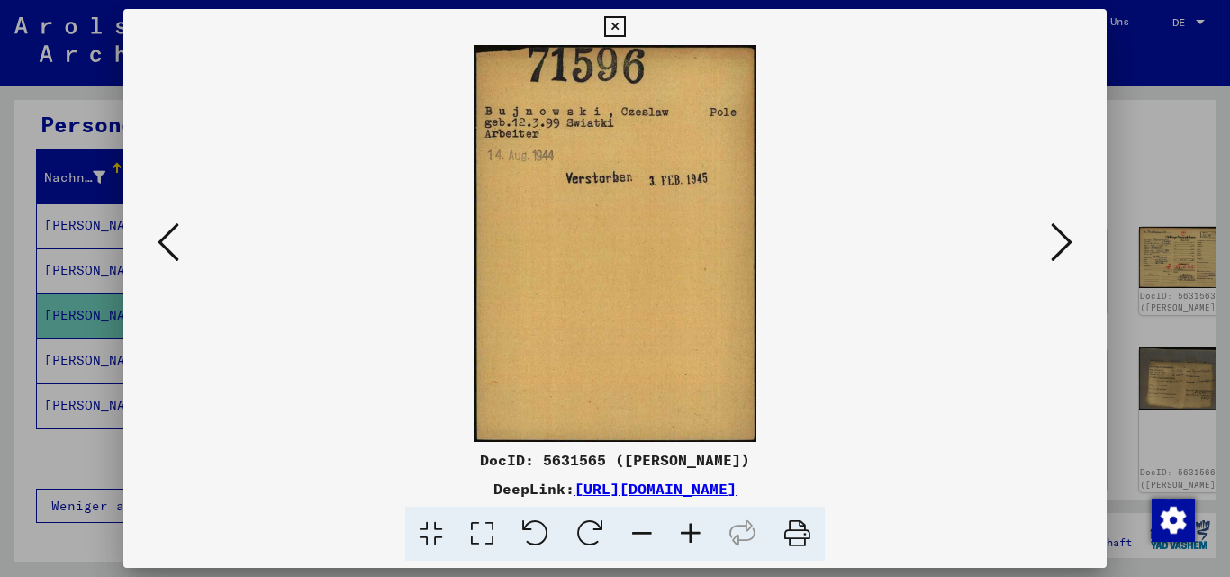
drag, startPoint x: 1057, startPoint y: 521, endPoint x: 1061, endPoint y: 488, distance: 33.5
click at [1057, 519] on div at bounding box center [616, 534] width 970 height 55
click at [1055, 240] on icon at bounding box center [1062, 242] width 22 height 43
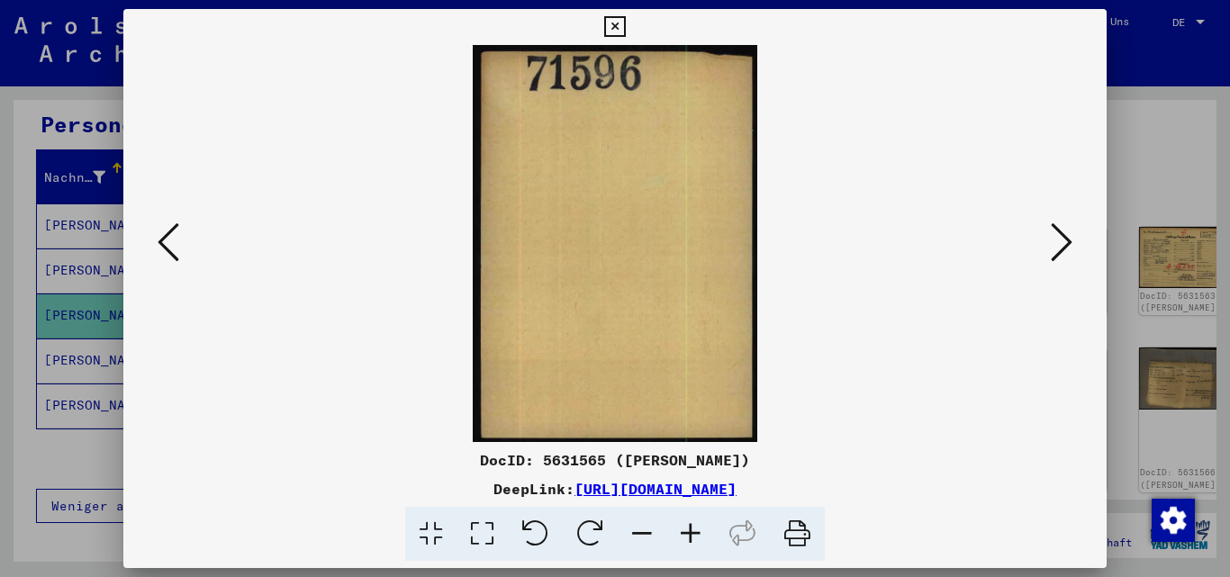
click at [1062, 240] on icon at bounding box center [1062, 242] width 22 height 43
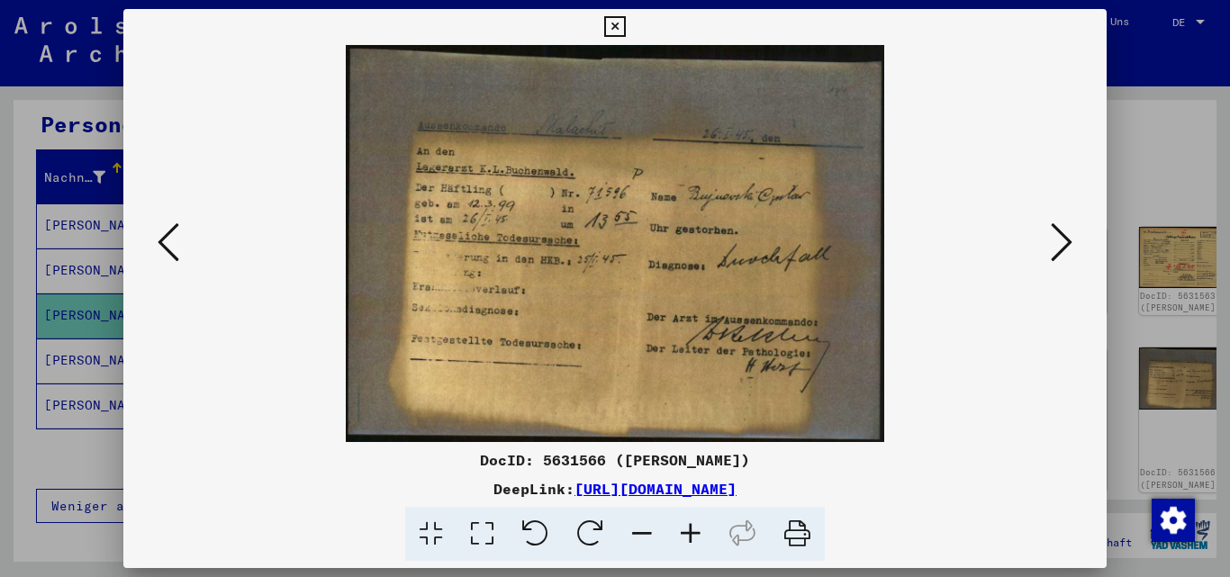
drag, startPoint x: 1019, startPoint y: 501, endPoint x: 1025, endPoint y: 492, distance: 11.0
click at [1019, 500] on div "DocID: 5631566 ([PERSON_NAME]) DeepLink: [URL][DOMAIN_NAME]" at bounding box center [615, 505] width 984 height 113
click at [1062, 232] on icon at bounding box center [1062, 242] width 22 height 43
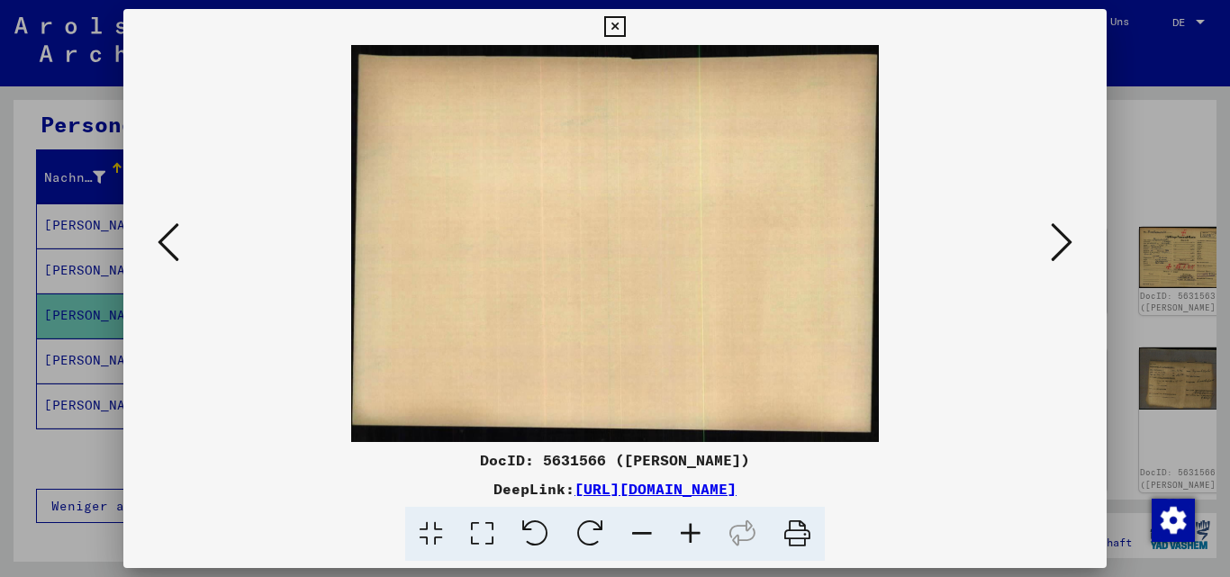
click at [1053, 242] on icon at bounding box center [1062, 242] width 22 height 43
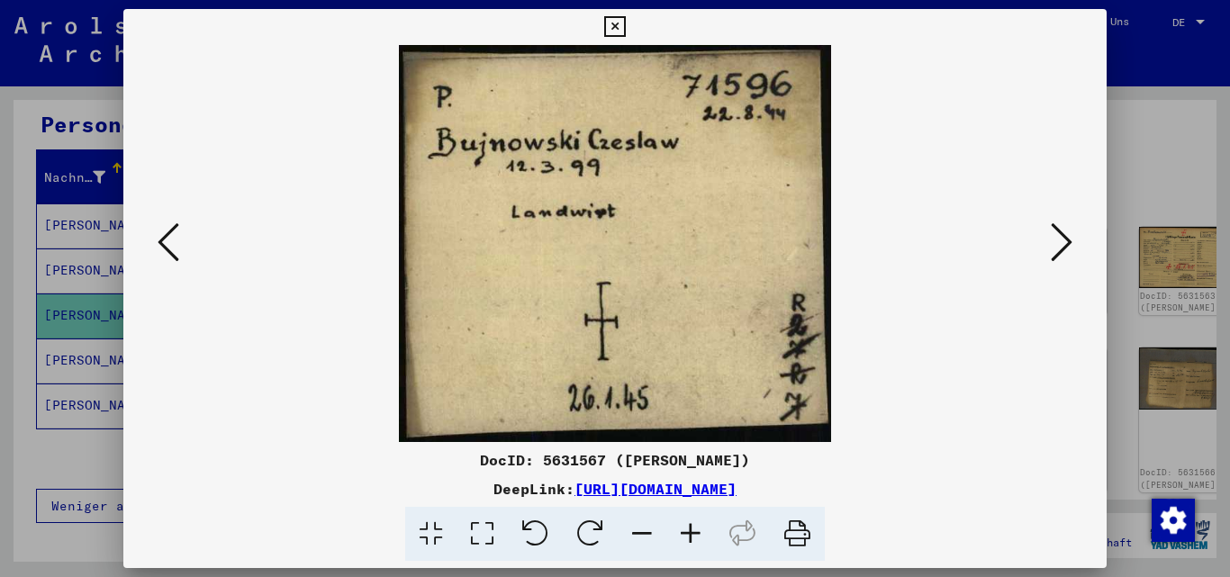
click at [1059, 248] on icon at bounding box center [1062, 242] width 22 height 43
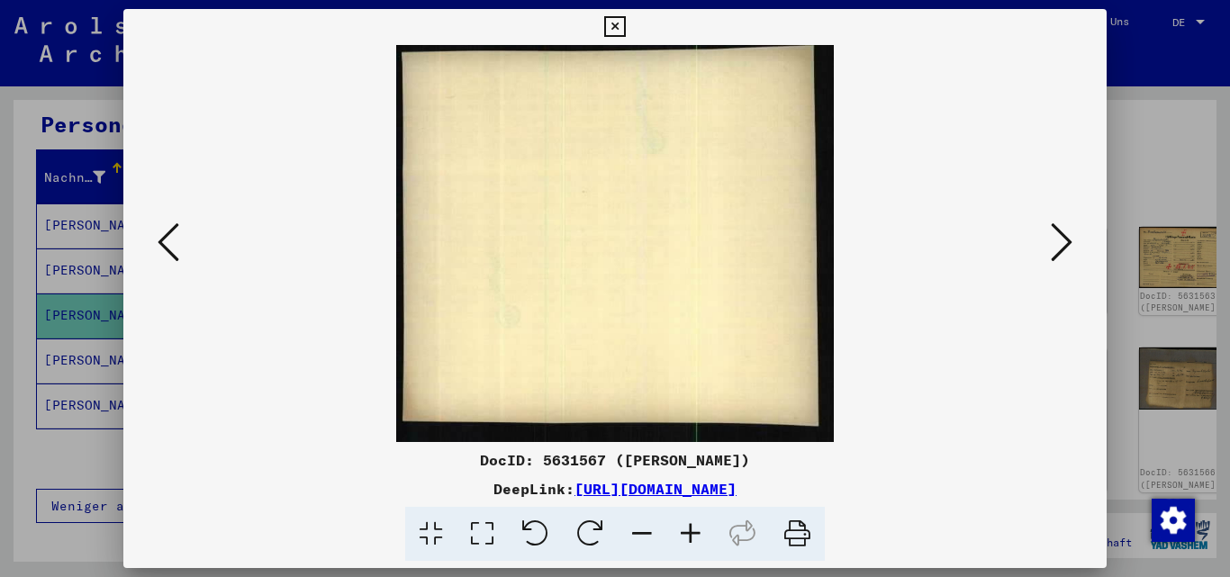
click at [1056, 243] on icon at bounding box center [1062, 242] width 22 height 43
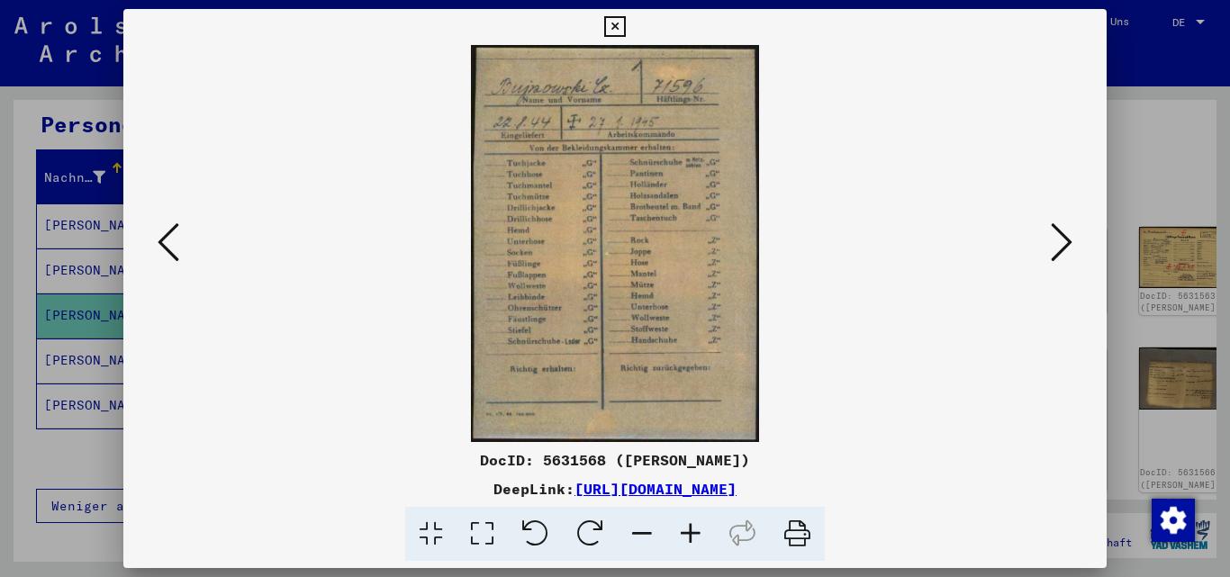
click at [1007, 494] on div "DeepLink: [URL][DOMAIN_NAME]" at bounding box center [615, 489] width 984 height 22
click at [1063, 238] on icon at bounding box center [1062, 242] width 22 height 43
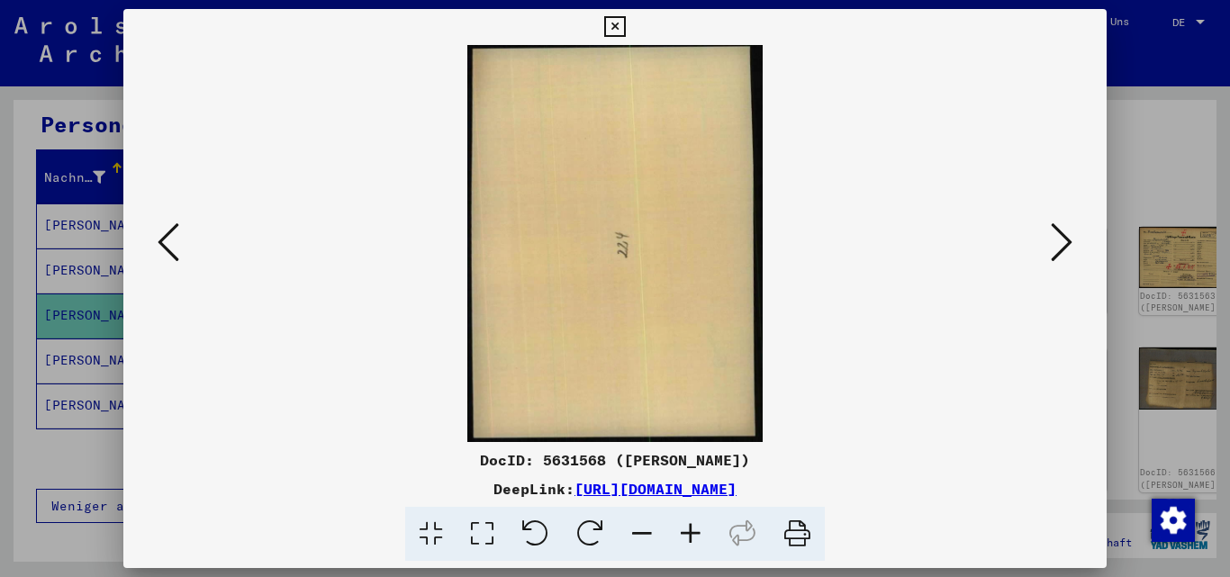
click at [1060, 240] on icon at bounding box center [1062, 242] width 22 height 43
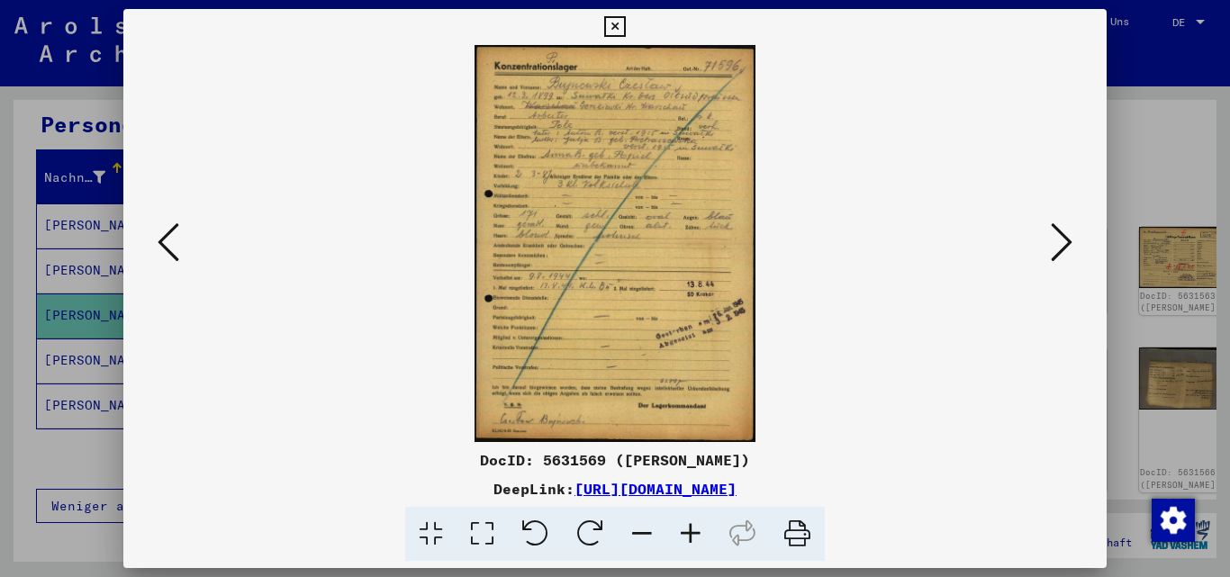
click at [1064, 237] on icon at bounding box center [1062, 242] width 22 height 43
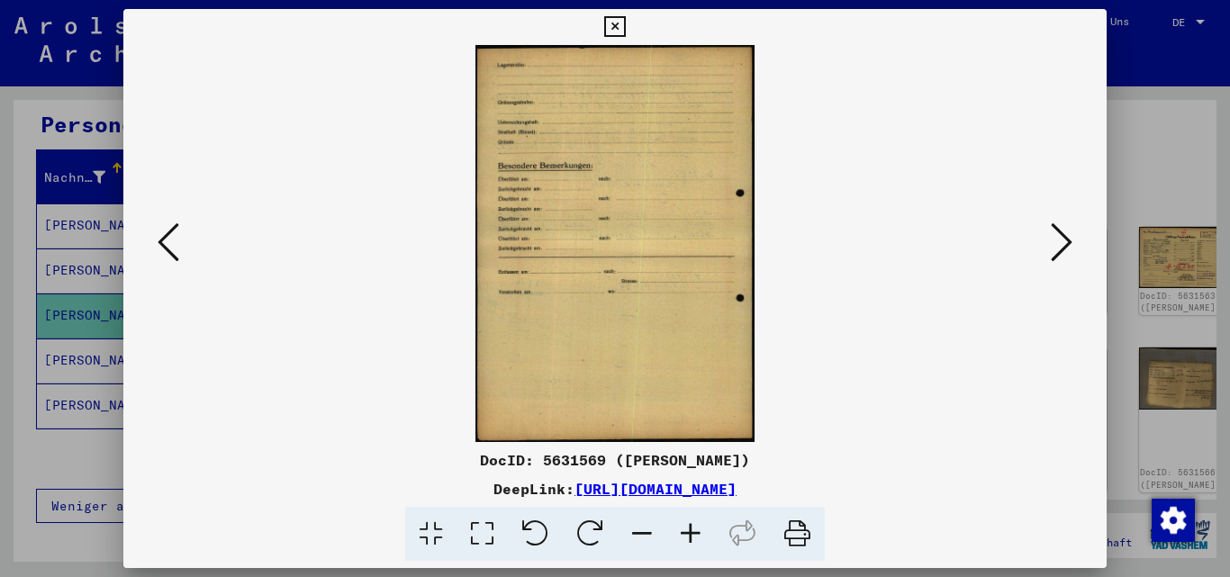
click at [854, 236] on img at bounding box center [616, 243] width 862 height 397
click at [1054, 235] on icon at bounding box center [1062, 242] width 22 height 43
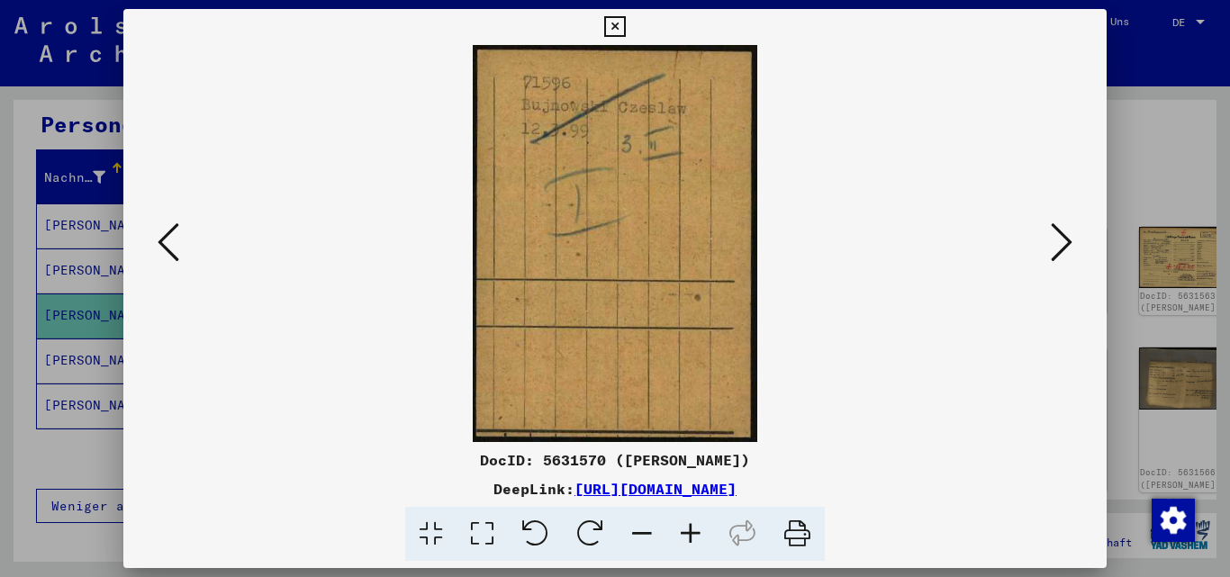
click at [1067, 244] on icon at bounding box center [1062, 242] width 22 height 43
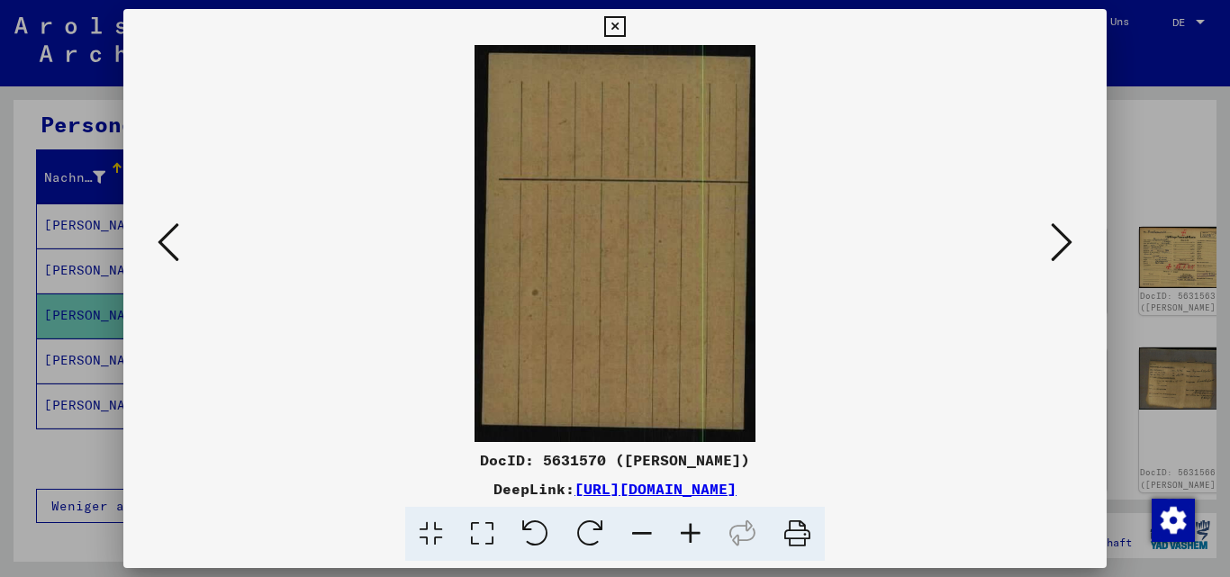
click at [1066, 241] on icon at bounding box center [1062, 242] width 22 height 43
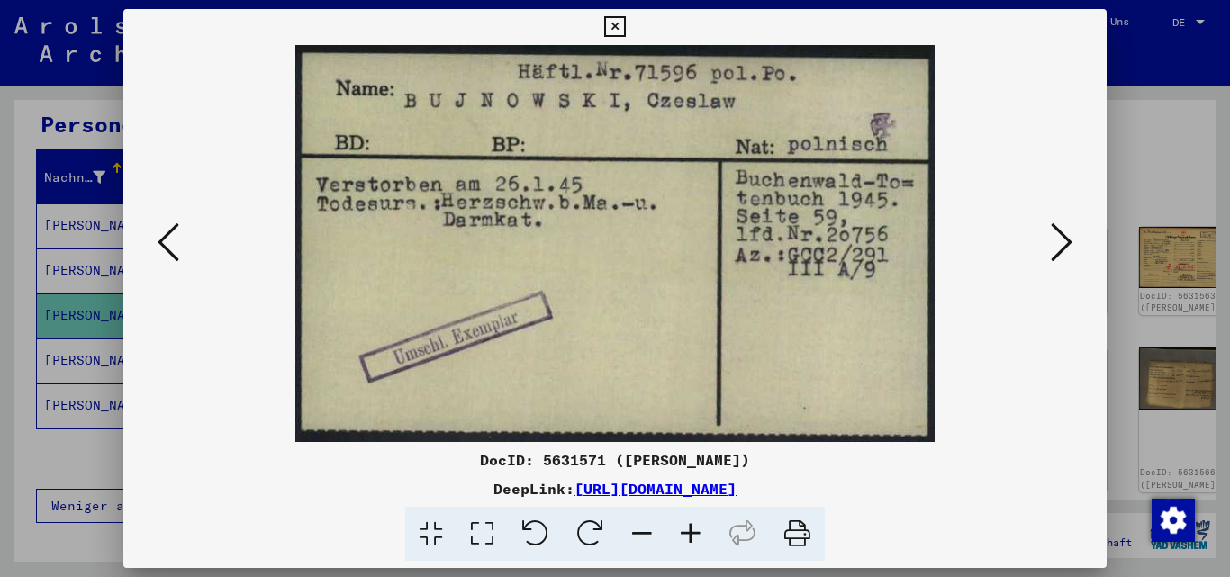
click at [995, 482] on div "DeepLink: [URL][DOMAIN_NAME]" at bounding box center [615, 489] width 984 height 22
click at [1061, 234] on icon at bounding box center [1062, 242] width 22 height 43
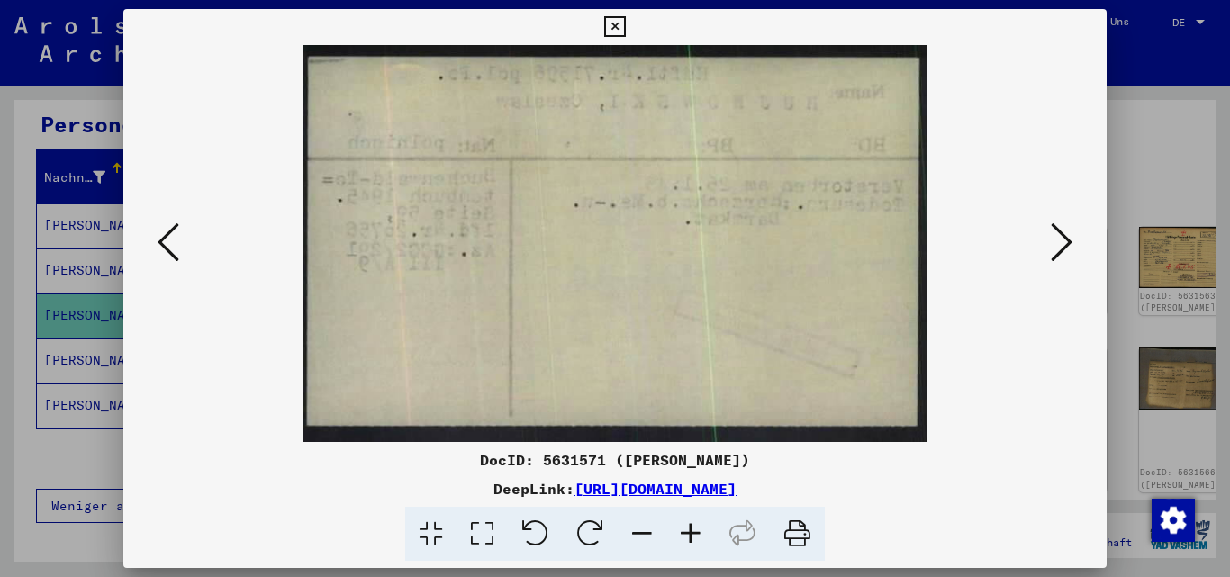
click at [1064, 239] on icon at bounding box center [1062, 242] width 22 height 43
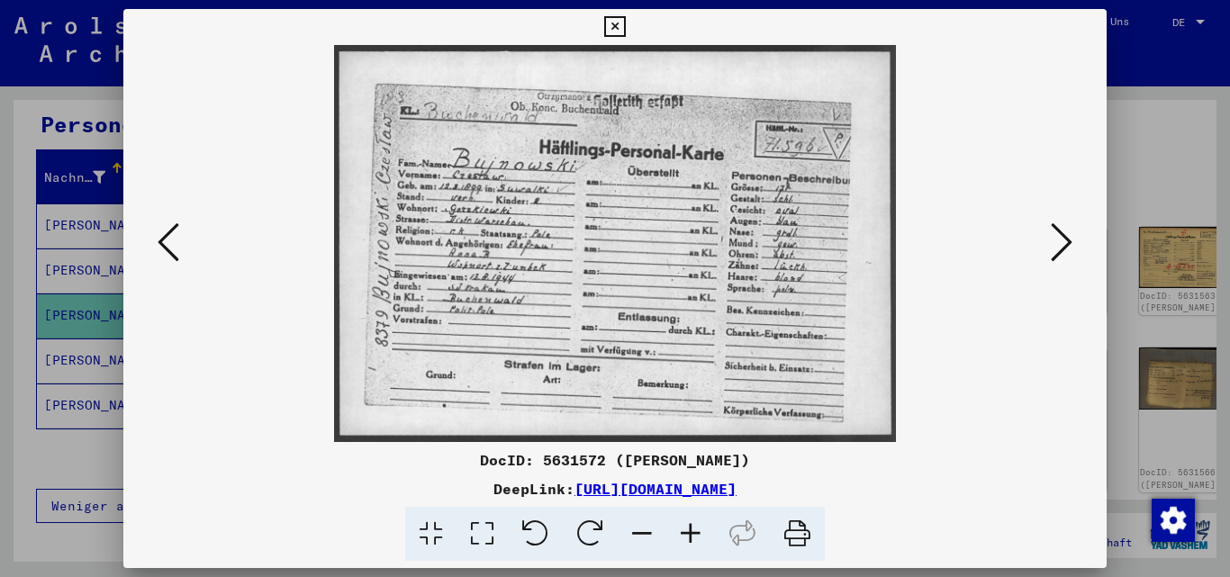
click at [1062, 240] on icon at bounding box center [1062, 242] width 22 height 43
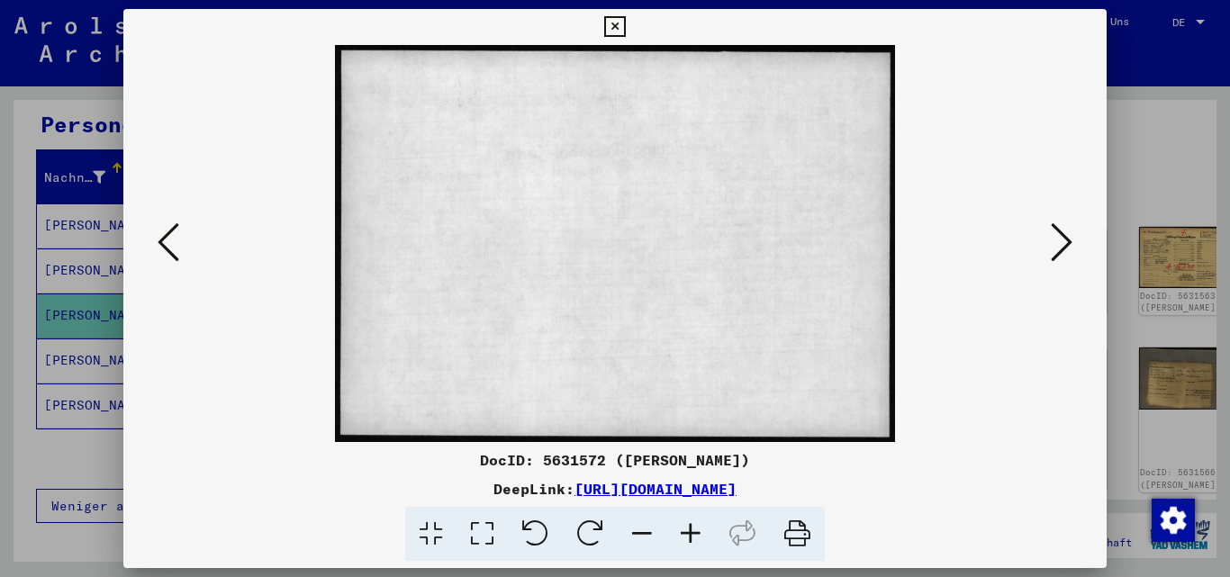
click at [1066, 236] on icon at bounding box center [1062, 242] width 22 height 43
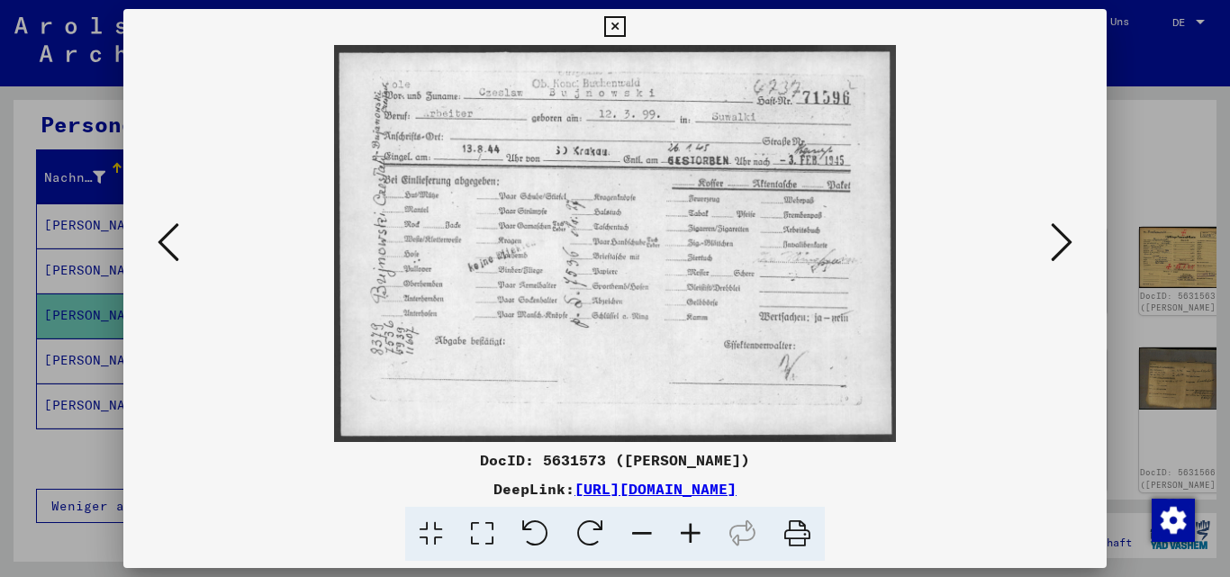
click at [1047, 480] on div "DeepLink: [URL][DOMAIN_NAME]" at bounding box center [615, 489] width 984 height 22
click at [1051, 243] on icon at bounding box center [1062, 242] width 22 height 43
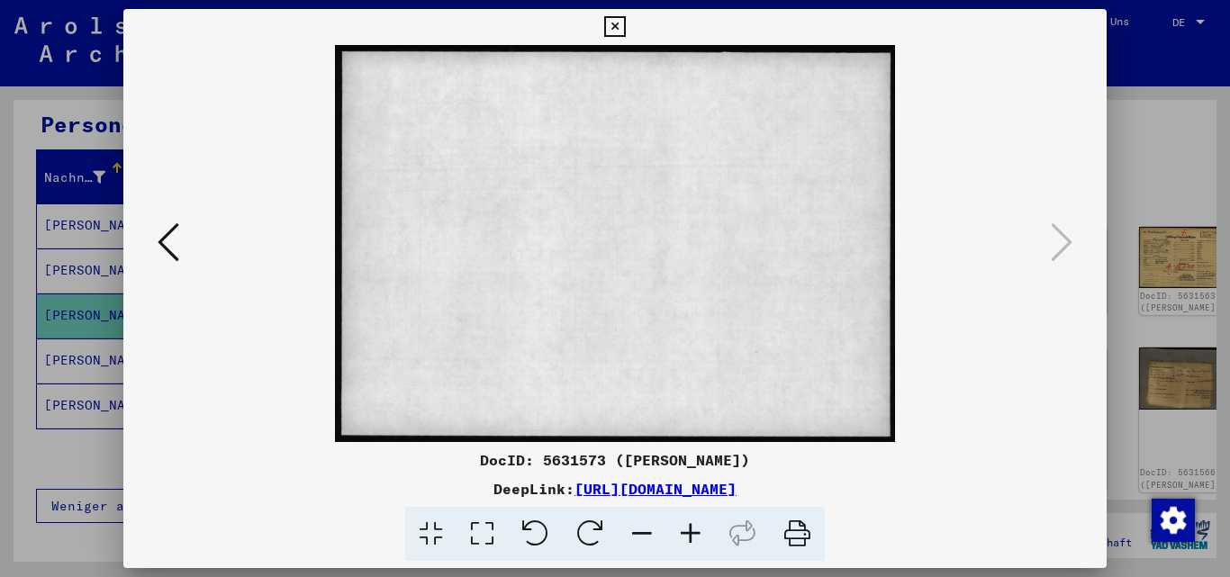
click at [1165, 122] on div at bounding box center [615, 288] width 1230 height 577
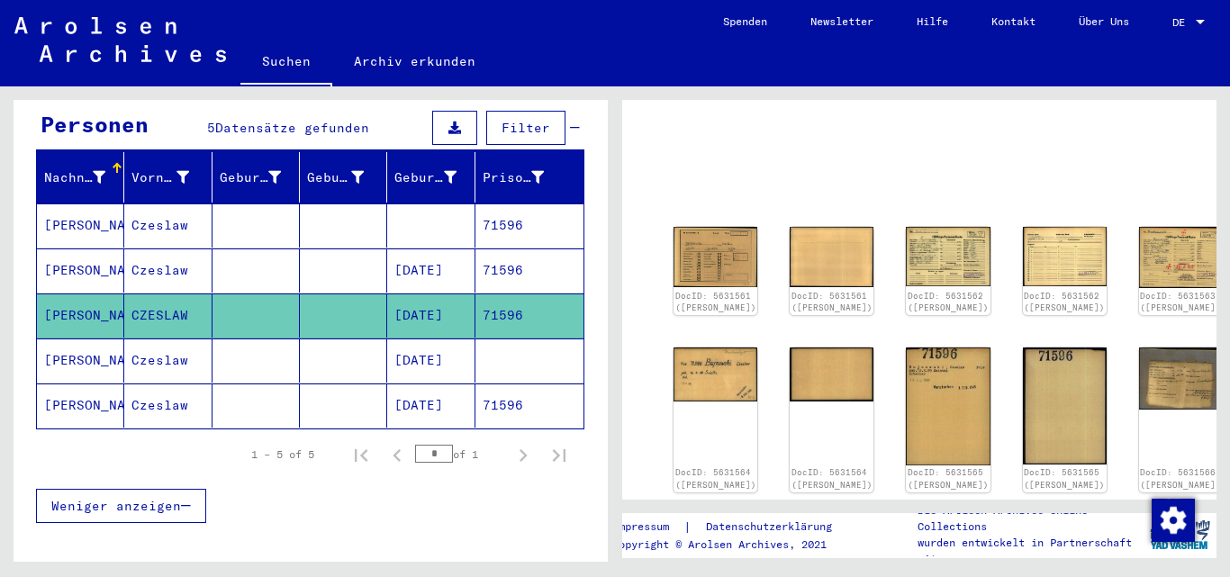
click at [66, 204] on mat-cell "[PERSON_NAME]" at bounding box center [80, 226] width 87 height 44
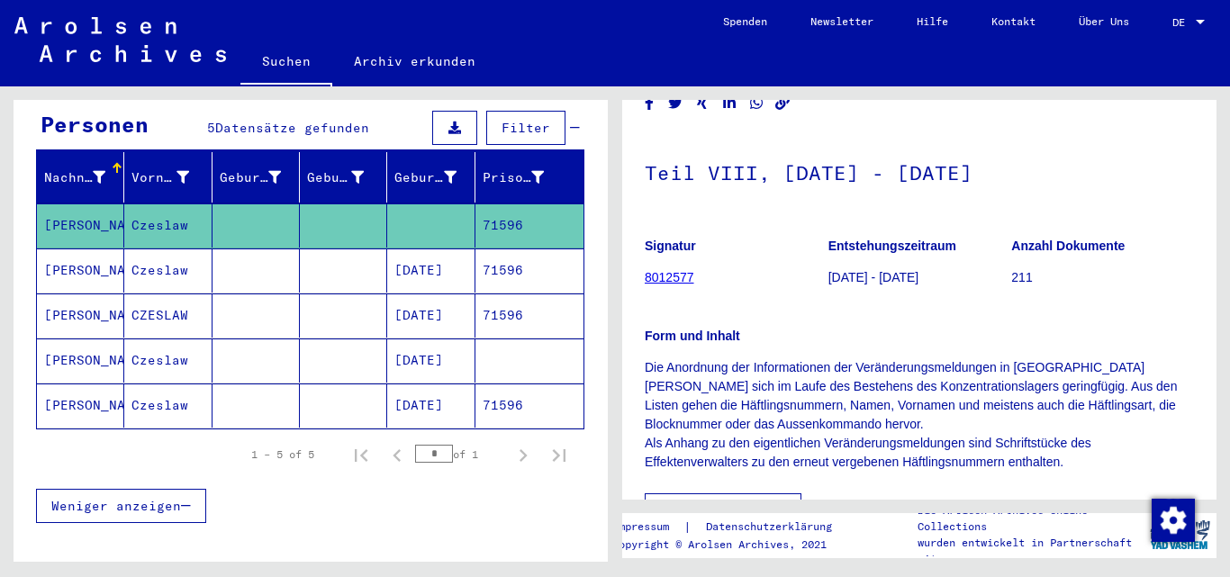
scroll to position [360, 0]
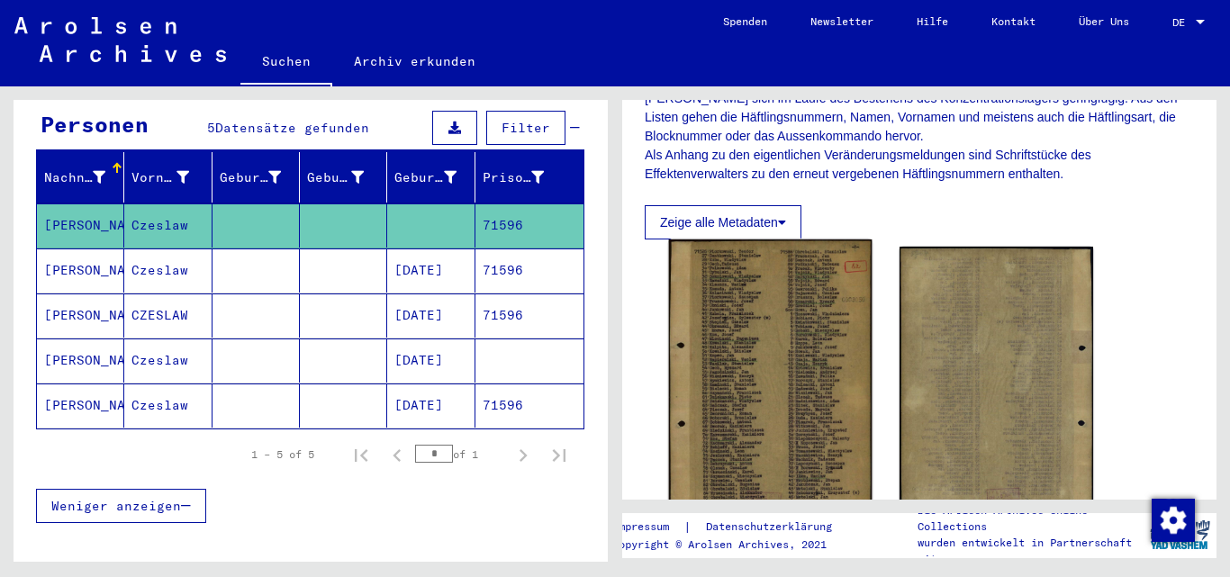
click at [775, 356] on img at bounding box center [771, 385] width 204 height 290
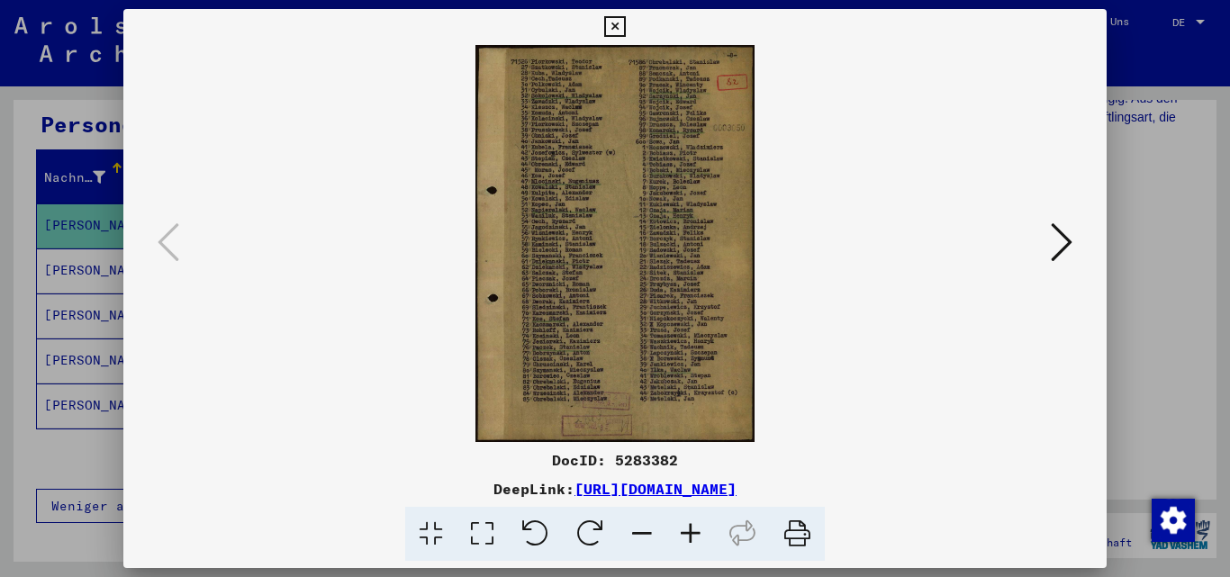
click at [815, 183] on img at bounding box center [616, 243] width 862 height 397
click at [1058, 240] on icon at bounding box center [1062, 242] width 22 height 43
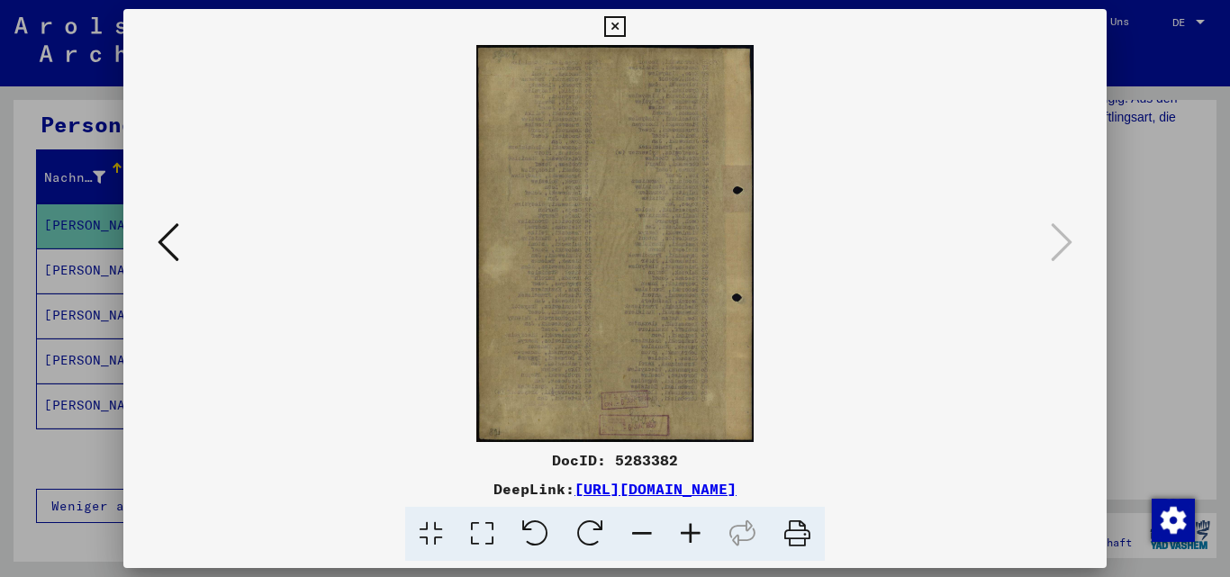
click at [1135, 55] on div at bounding box center [615, 288] width 1230 height 577
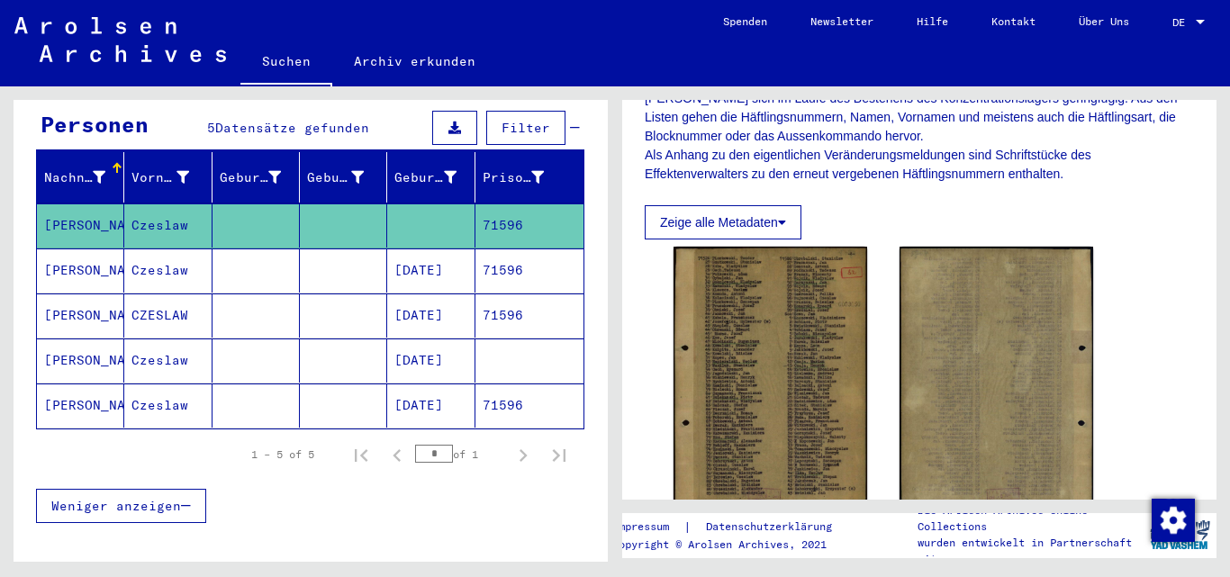
click at [94, 249] on mat-cell "[PERSON_NAME]" at bounding box center [80, 271] width 87 height 44
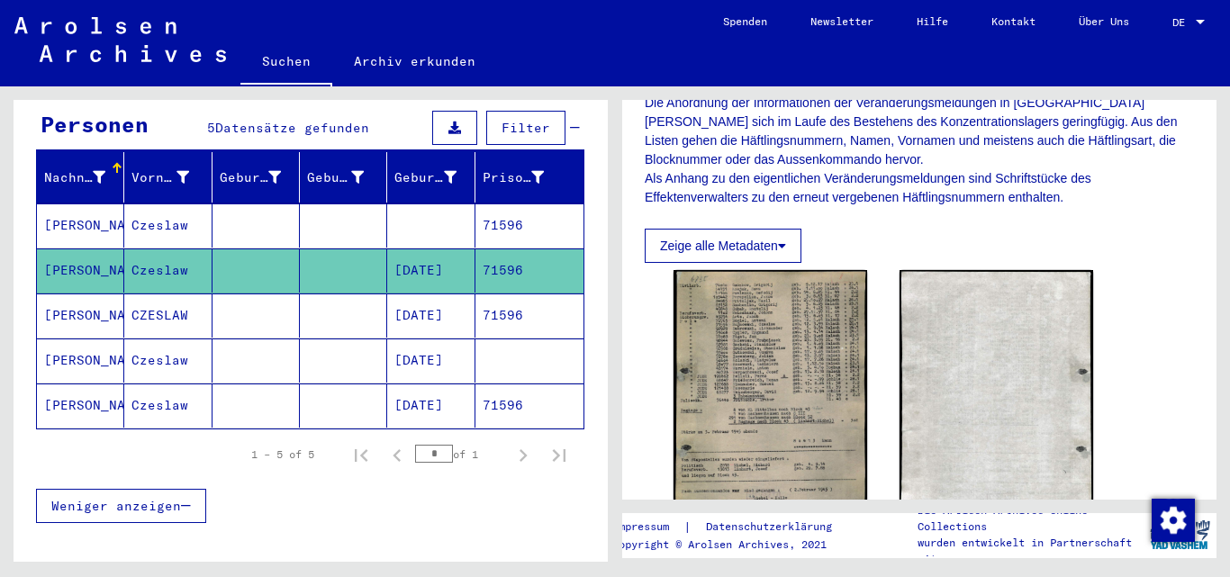
scroll to position [450, 0]
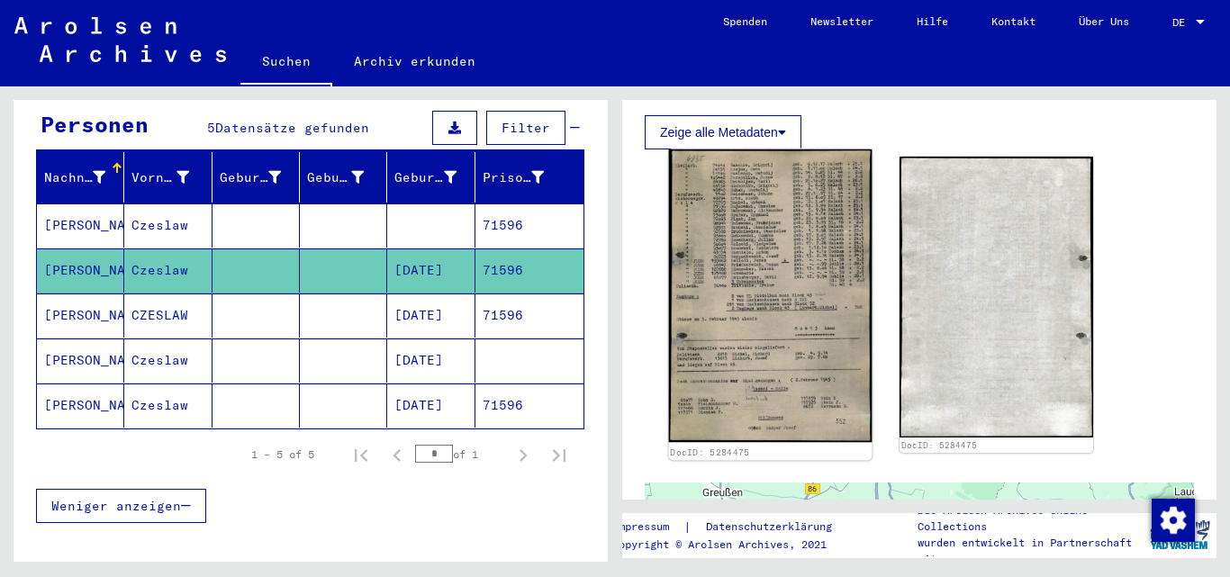
click at [776, 246] on img at bounding box center [771, 296] width 204 height 293
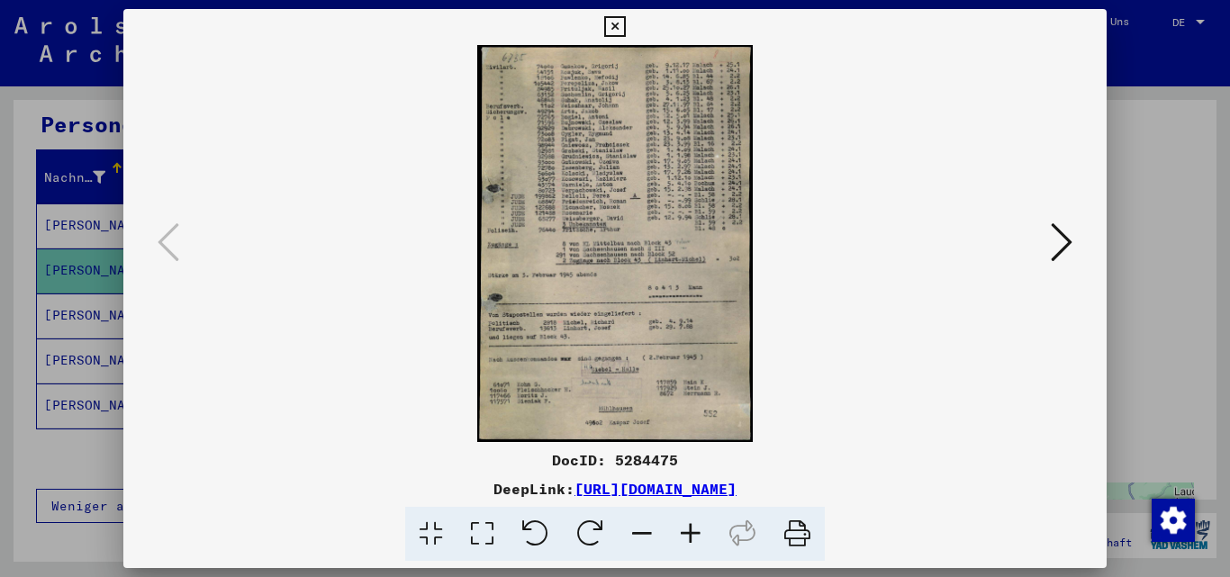
click at [1192, 115] on div at bounding box center [615, 288] width 1230 height 577
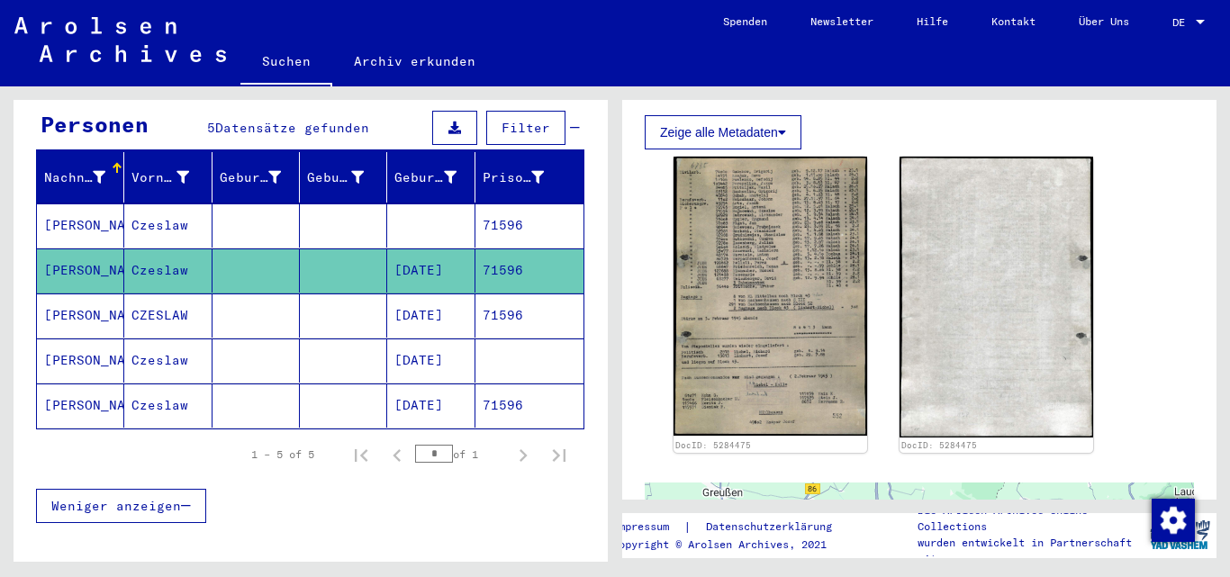
click at [60, 339] on mat-cell "[PERSON_NAME]" at bounding box center [80, 361] width 87 height 44
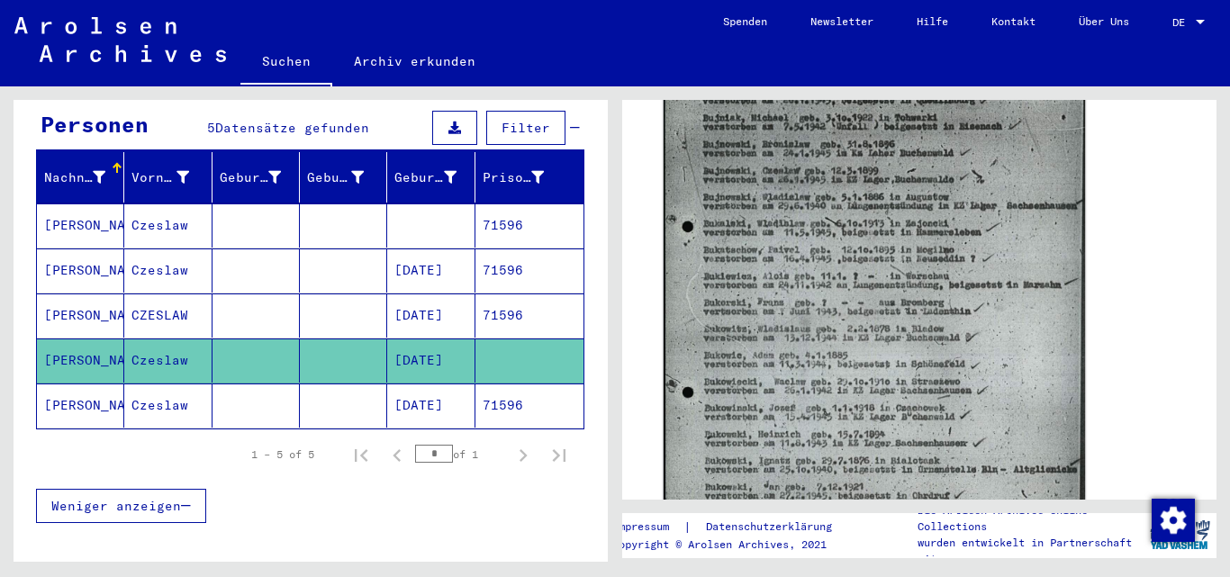
scroll to position [720, 0]
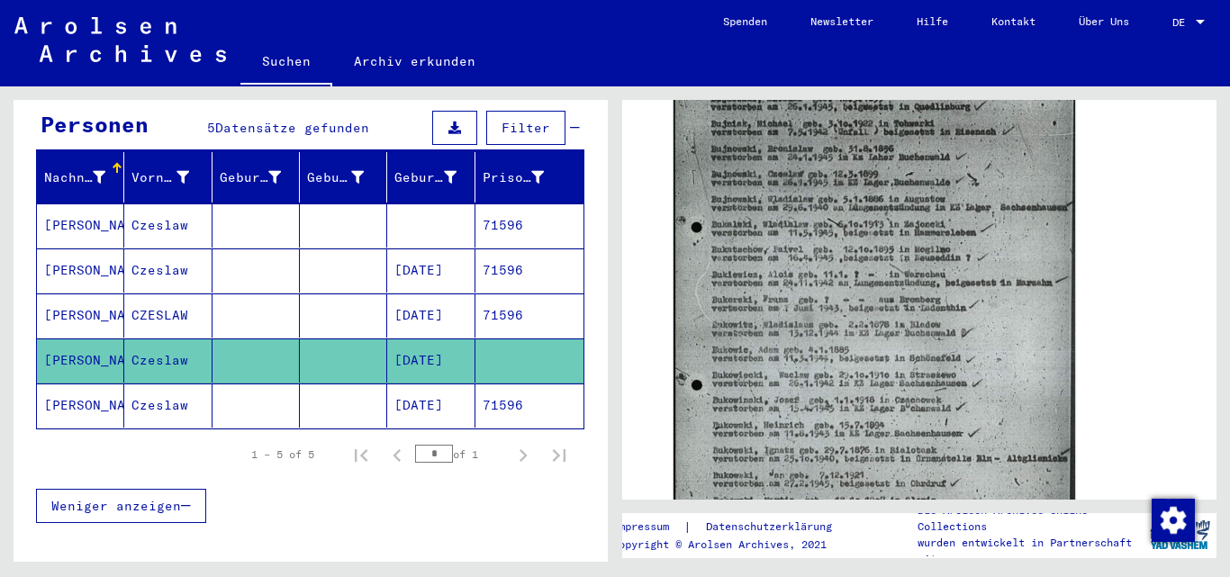
click at [84, 385] on mat-cell "[PERSON_NAME]" at bounding box center [80, 406] width 87 height 44
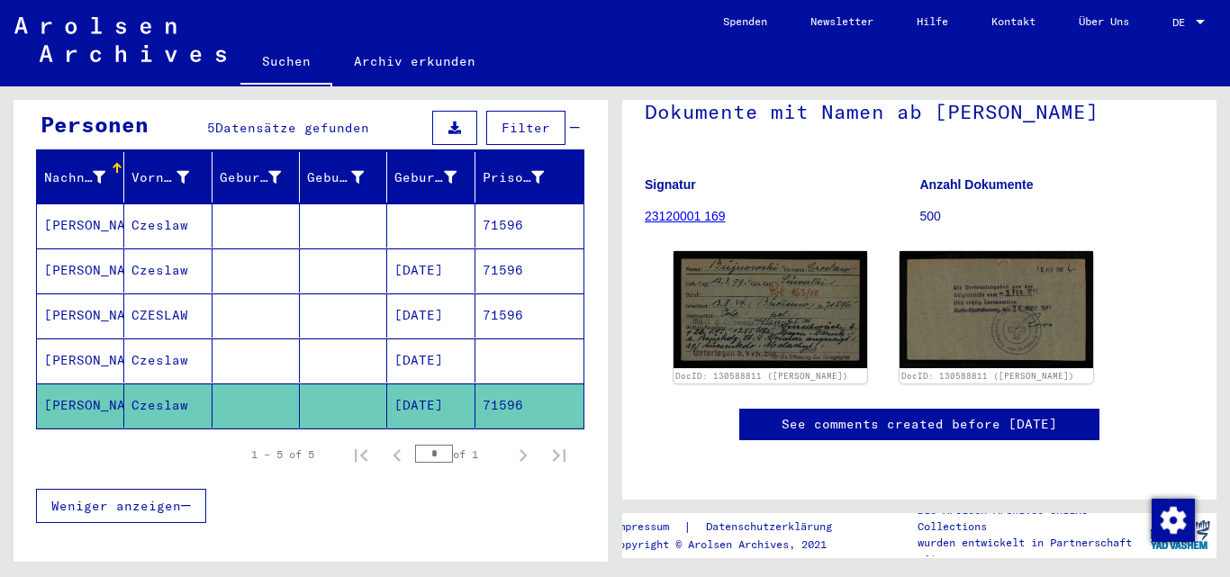
click at [654, 409] on yv-its-disqus "See comments created before [DATE]" at bounding box center [919, 443] width 549 height 68
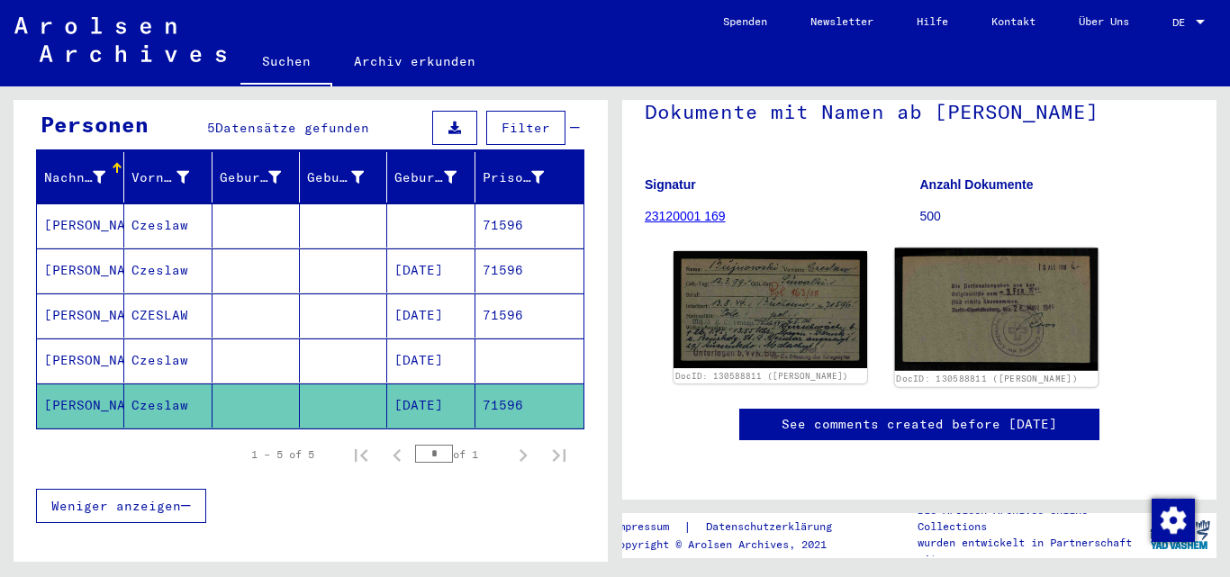
click at [998, 249] on img at bounding box center [997, 310] width 204 height 122
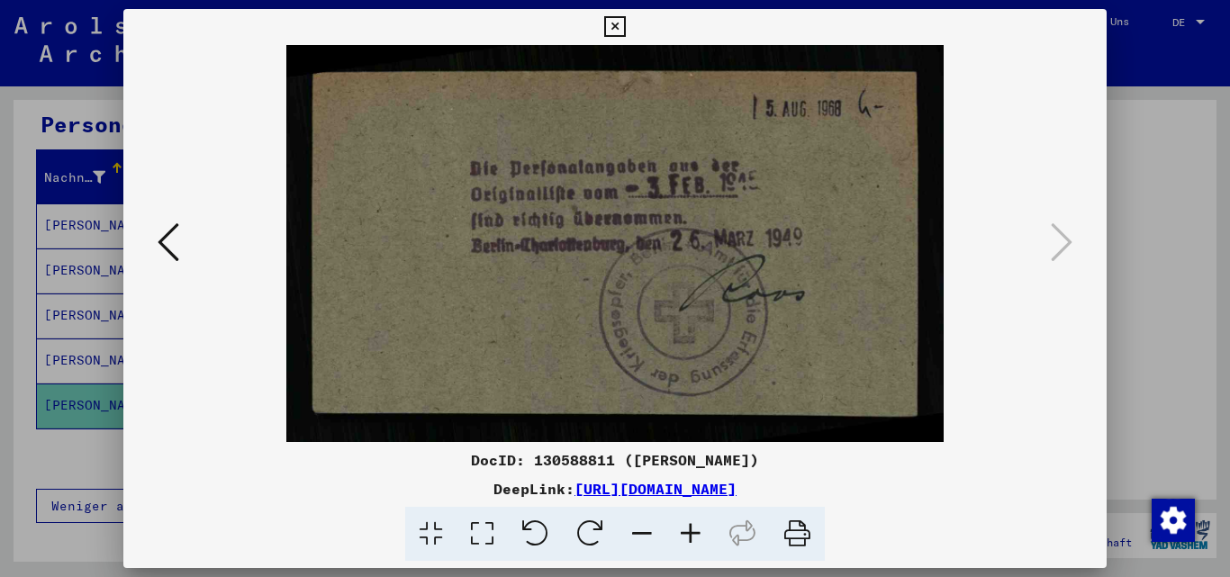
drag, startPoint x: 1210, startPoint y: 75, endPoint x: 1199, endPoint y: 68, distance: 12.5
click at [1208, 72] on div at bounding box center [615, 288] width 1230 height 577
